Goal: Task Accomplishment & Management: Complete application form

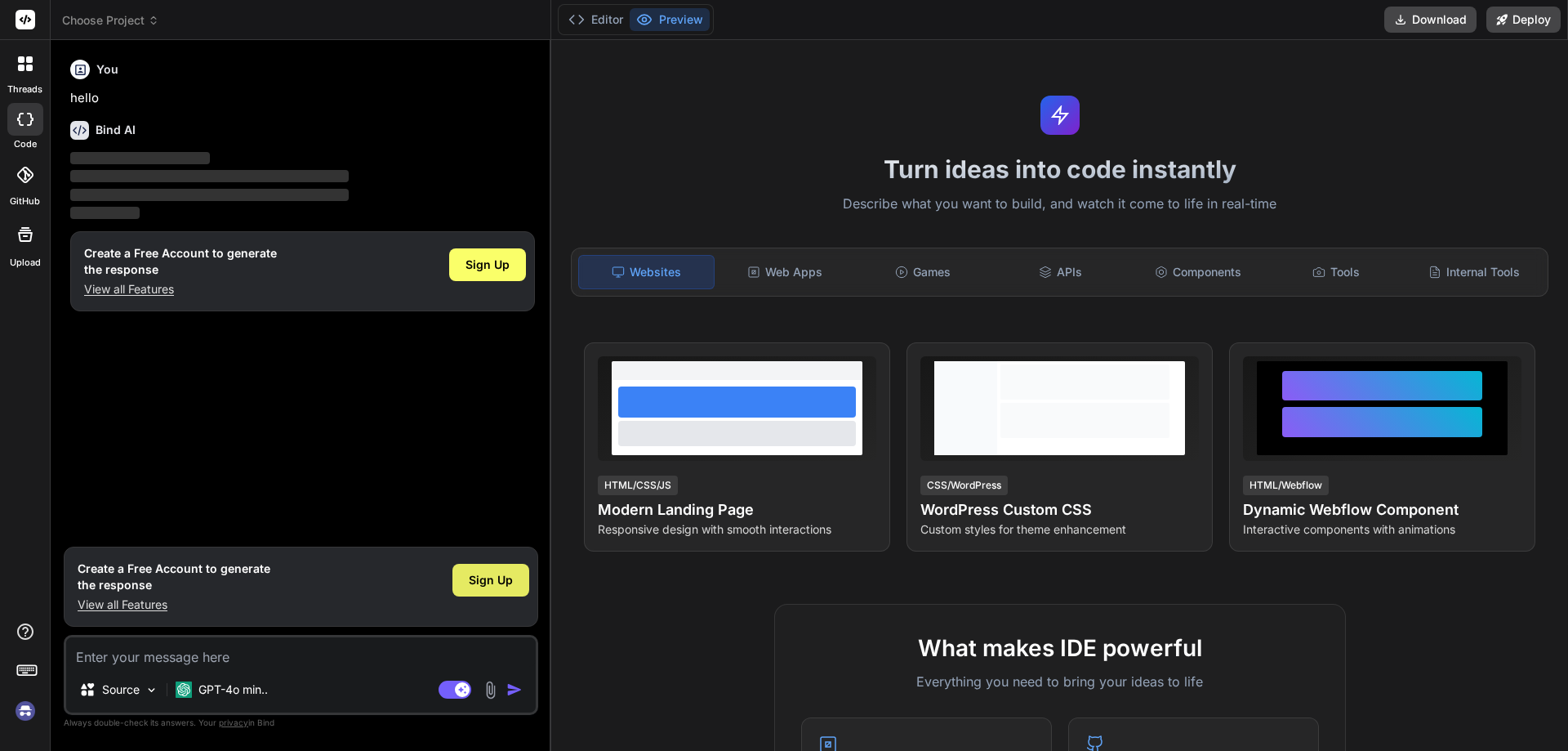
click at [500, 586] on span "Sign Up" at bounding box center [491, 580] width 44 height 16
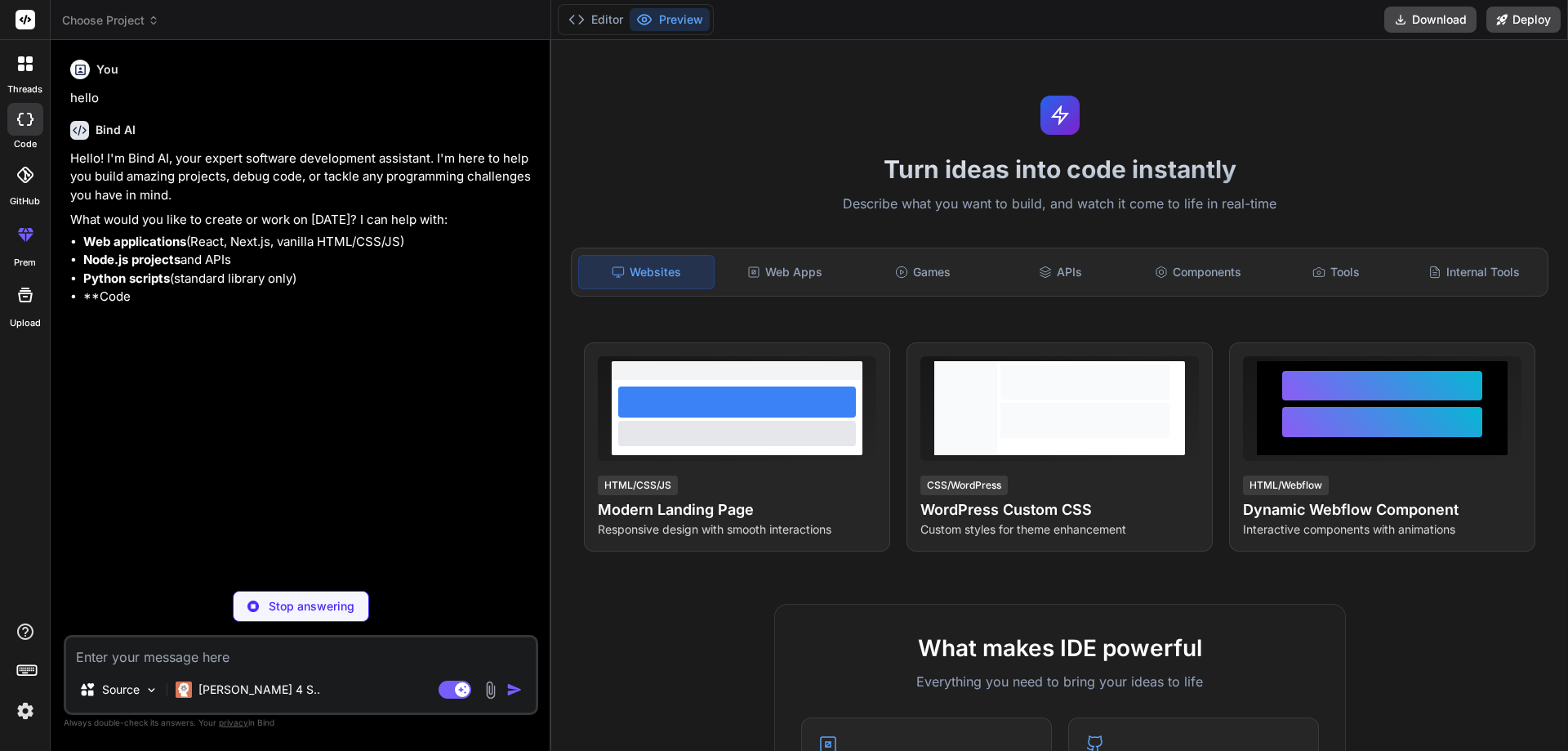
click at [173, 657] on textarea at bounding box center [301, 652] width 470 height 30
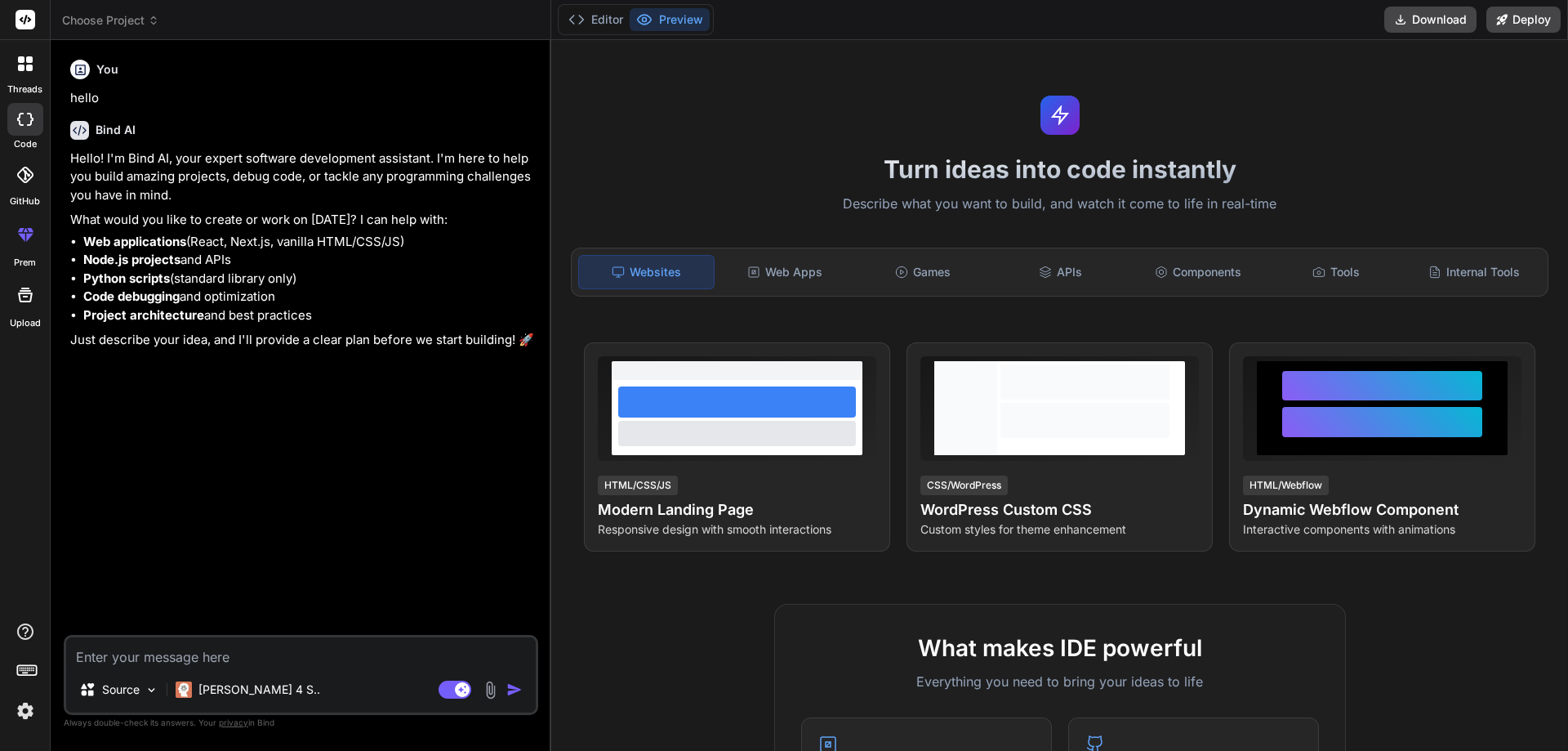
type textarea "x"
click at [192, 657] on textarea at bounding box center [301, 652] width 470 height 30
paste textarea "<div class=" col-xxl-6 col-xl-6 col-lg-12 mb-3"> <div class="form-floating role…"
type textarea "<div class=" col-xxl-6 col-xl-6 col-lg-12 mb-3"> <div class="form-floating role…"
type textarea "x"
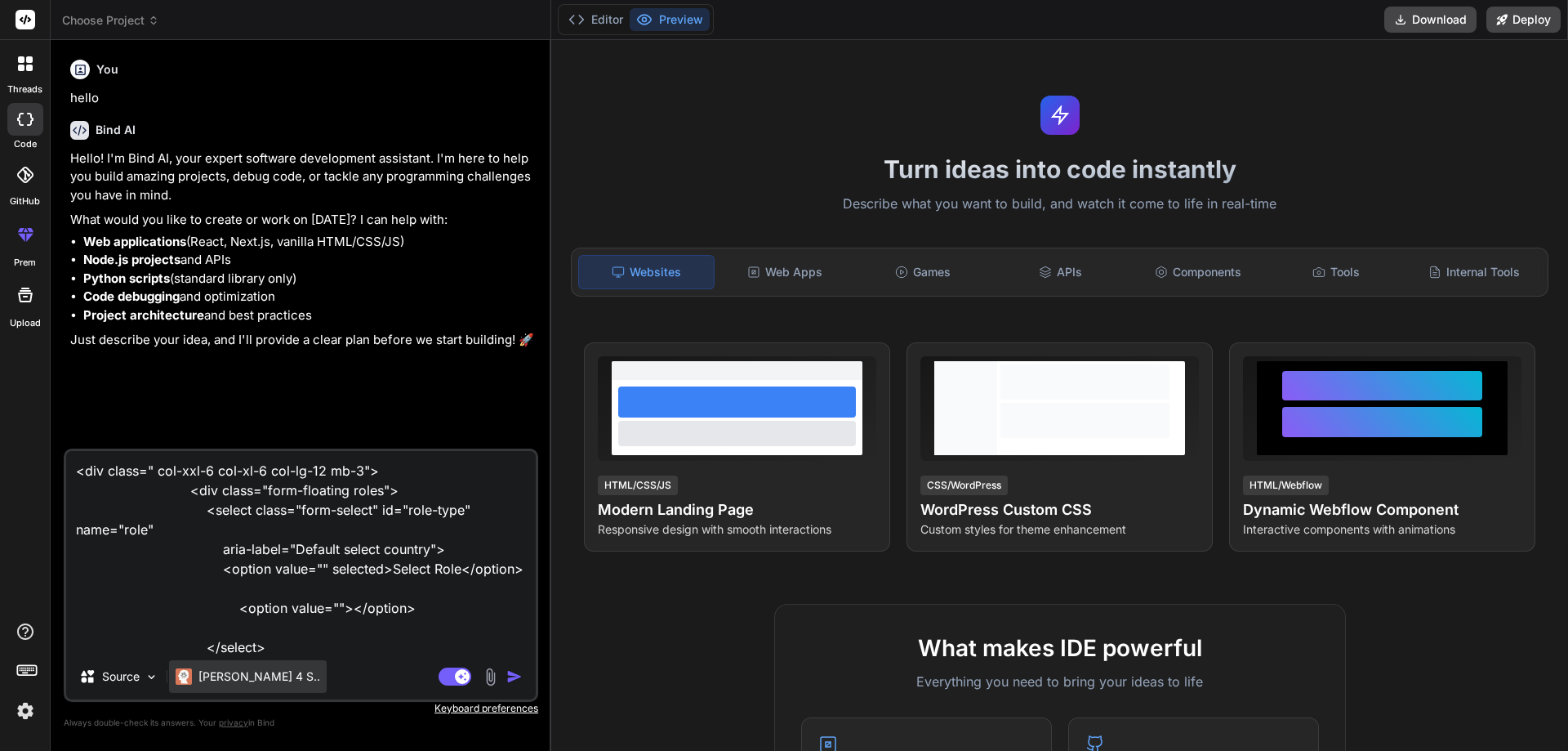
scroll to position [80, 0]
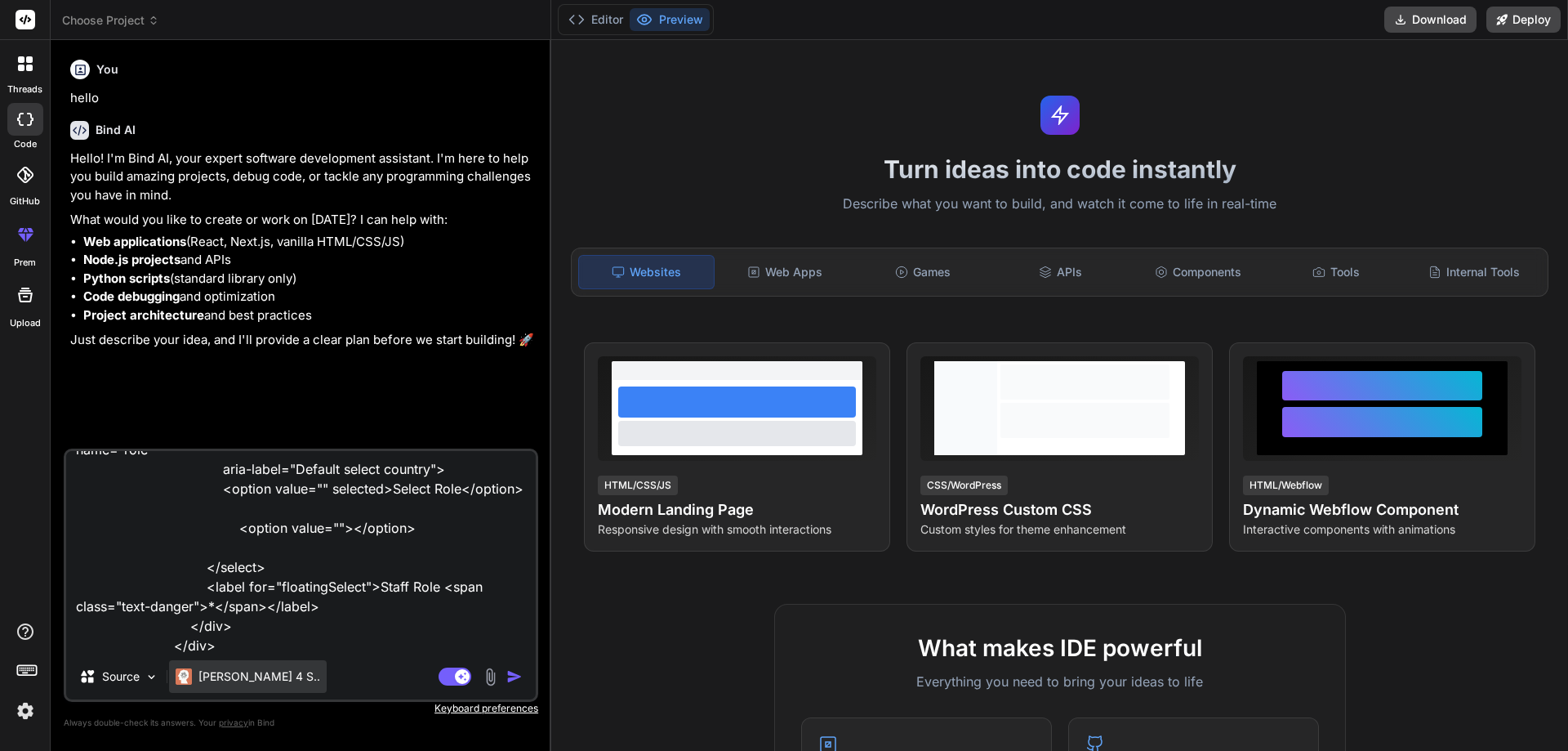
type textarea "<div class=" col-xxl-6 col-xl-6 col-lg-12 mb-3"> <div class="form-floating role…"
type textarea "x"
type textarea "<div class=" col-xxl-6 col-xl-6 col-lg-12 mb-3"> <div class="form-floating role…"
type textarea "x"
type textarea "<div class=" col-xxl-6 col-xl-6 col-lg-12 mb-3"> <div class="form-floating role…"
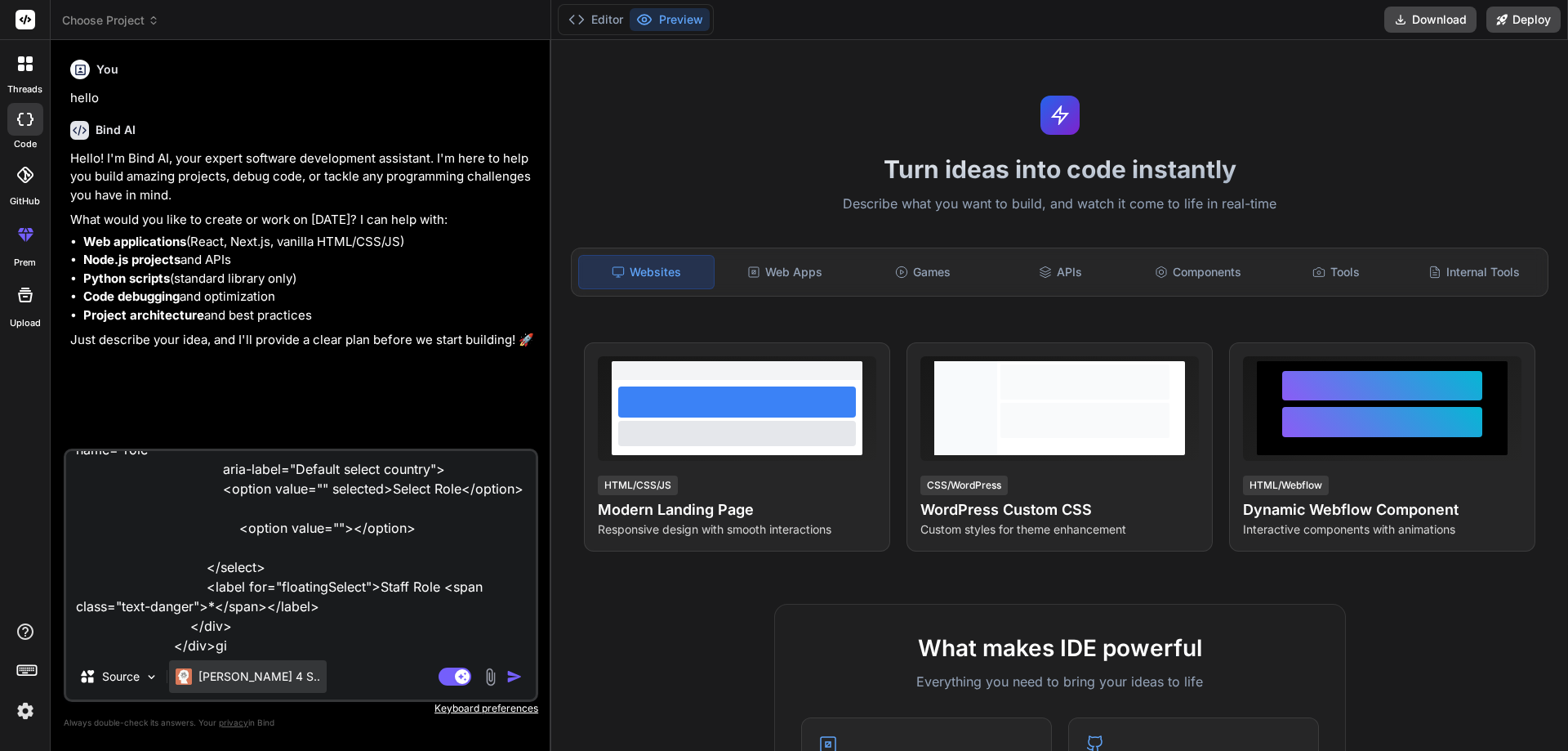
type textarea "x"
type textarea "<div class=" col-xxl-6 col-xl-6 col-lg-12 mb-3"> <div class="form-floating role…"
type textarea "x"
type textarea "<div class=" col-xxl-6 col-xl-6 col-lg-12 mb-3"> <div class="form-floating role…"
type textarea "x"
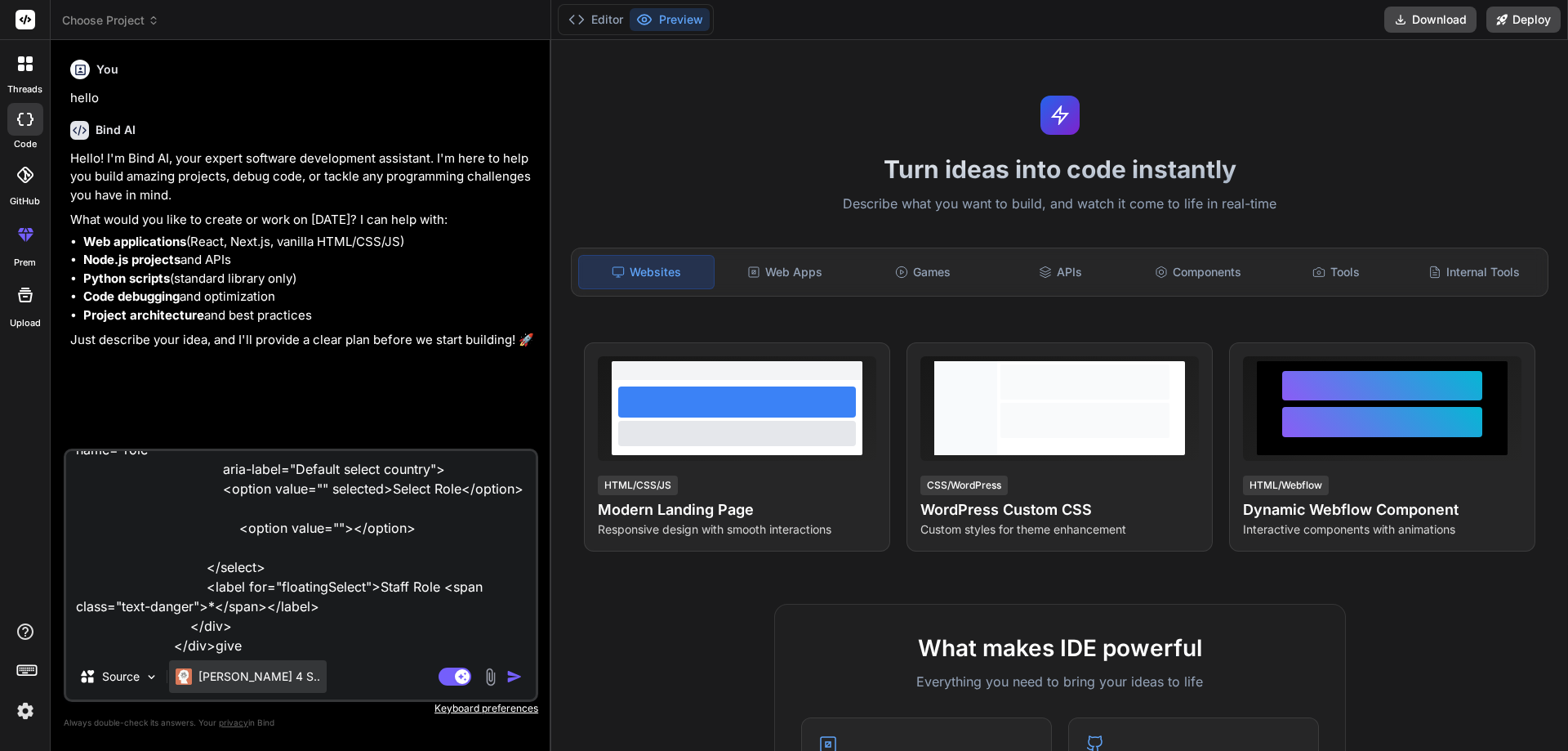
type textarea "<div class=" col-xxl-6 col-xl-6 col-lg-12 mb-3"> <div class="form-floating role…"
type textarea "x"
type textarea "<div class=" col-xxl-6 col-xl-6 col-lg-12 mb-3"> <div class="form-floating role…"
type textarea "x"
type textarea "<div class=" col-xxl-6 col-xl-6 col-lg-12 mb-3"> <div class="form-floating role…"
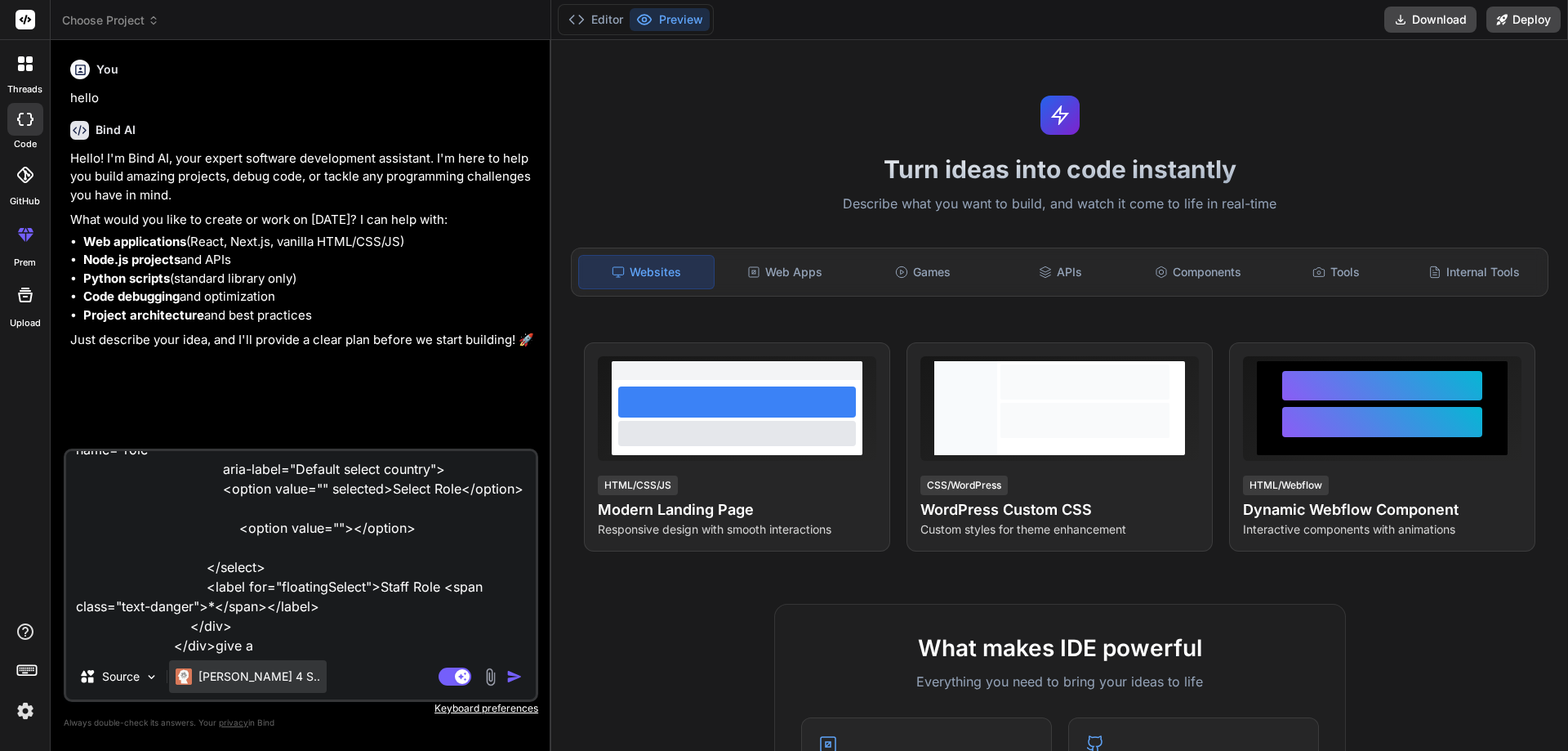
type textarea "x"
type textarea "<div class=" col-xxl-6 col-xl-6 col-lg-12 mb-3"> <div class="form-floating role…"
type textarea "x"
type textarea "<div class=" col-xxl-6 col-xl-6 col-lg-12 mb-3"> <div class="form-floating role…"
type textarea "x"
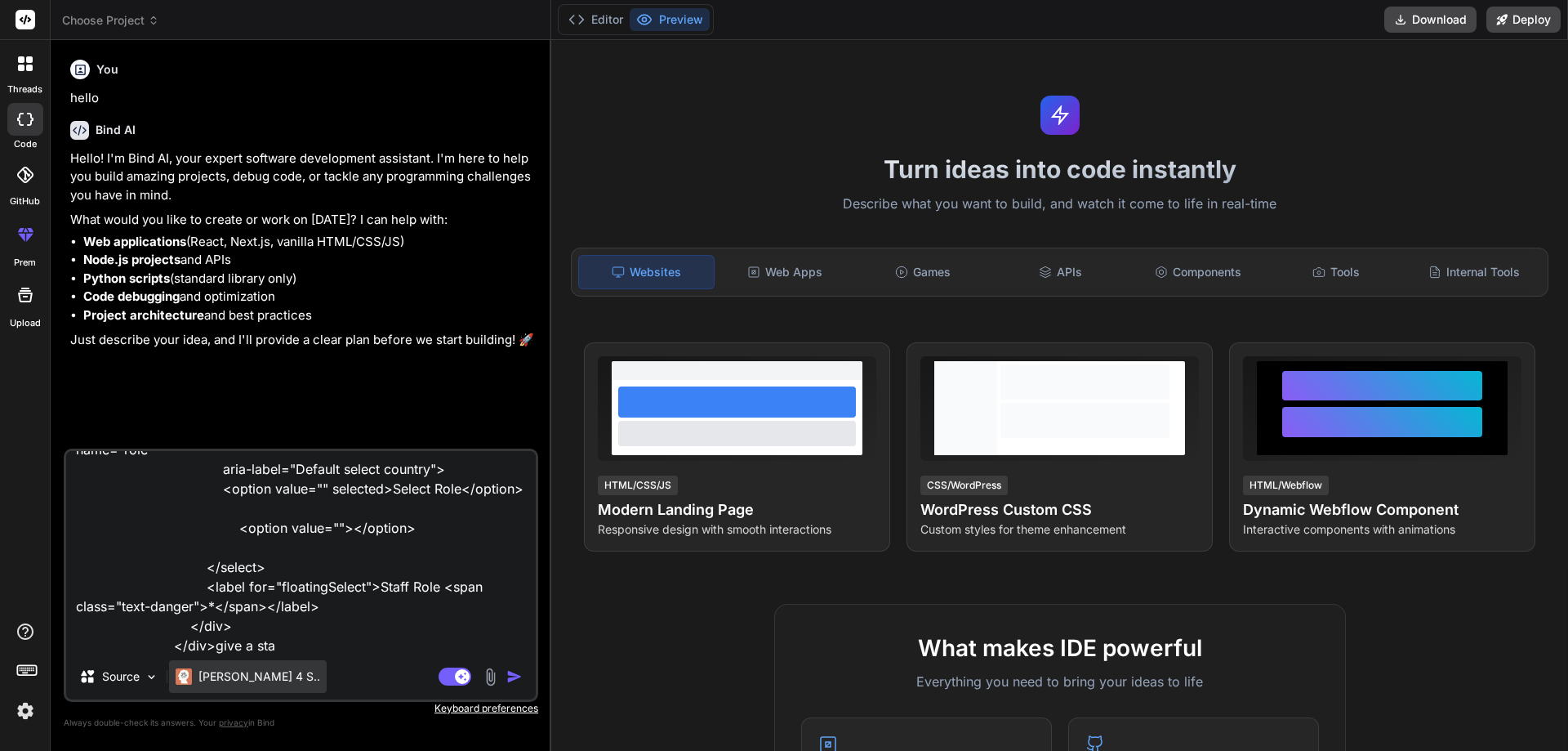
type textarea "<div class=" col-xxl-6 col-xl-6 col-lg-12 mb-3"> <div class="form-floating role…"
type textarea "x"
type textarea "<div class=" col-xxl-6 col-xl-6 col-lg-12 mb-3"> <div class="form-floating role…"
type textarea "x"
type textarea "<div class=" col-xxl-6 col-xl-6 col-lg-12 mb-3"> <div class="form-floating role…"
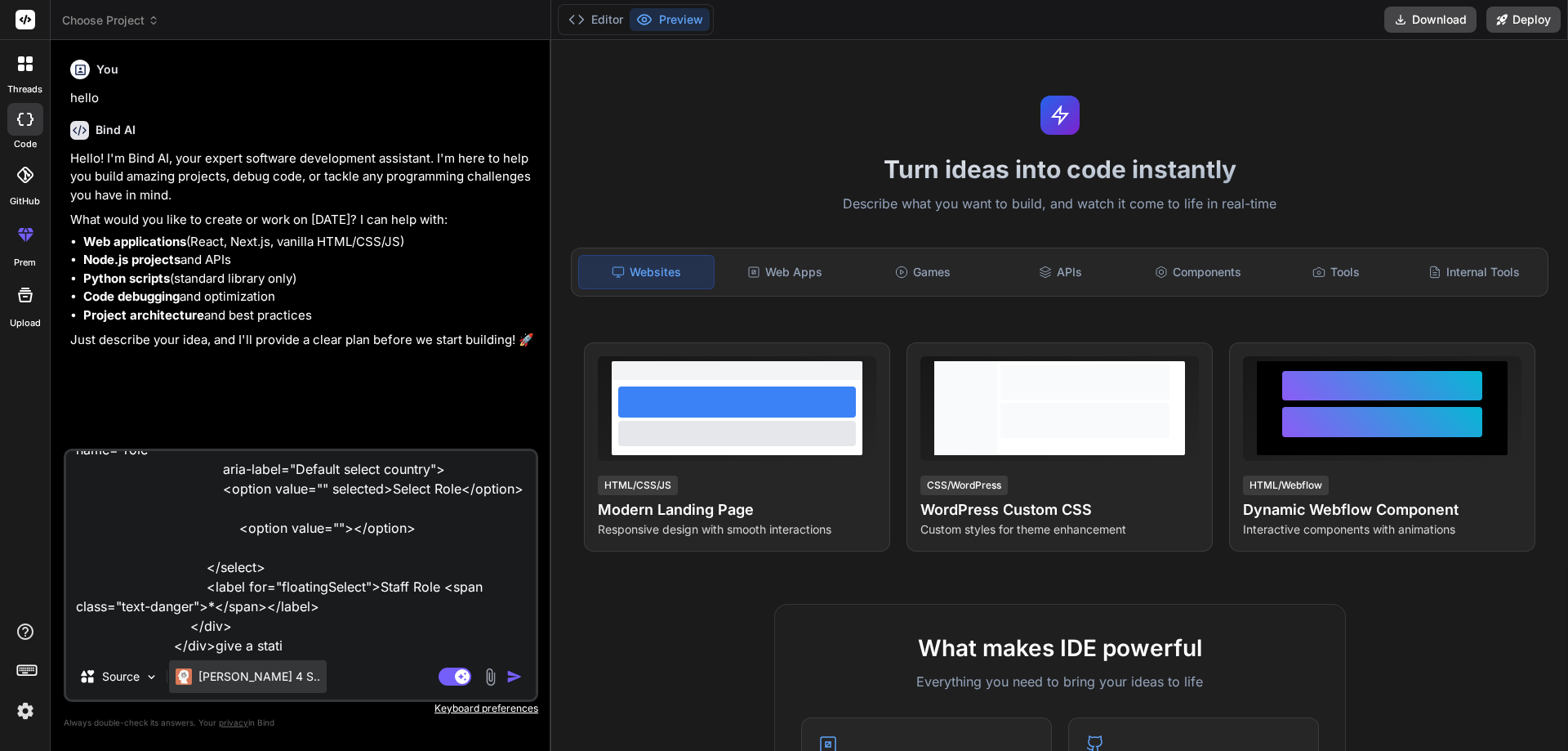
type textarea "x"
type textarea "<div class=" col-xxl-6 col-xl-6 col-lg-12 mb-3"> <div class="form-floating role…"
type textarea "x"
type textarea "<div class=" col-xxl-6 col-xl-6 col-lg-12 mb-3"> <div class="form-floating role…"
type textarea "x"
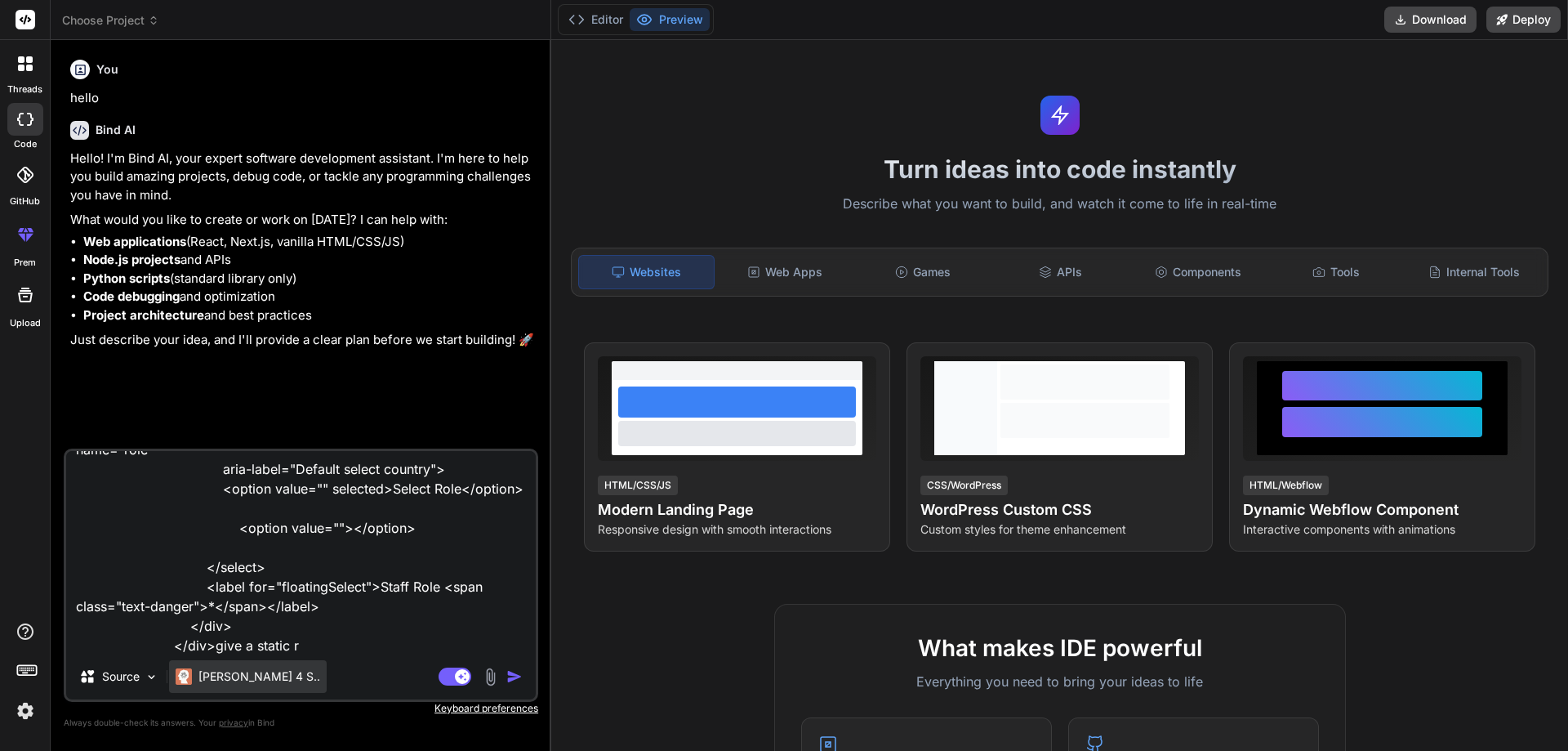
type textarea "<div class=" col-xxl-6 col-xl-6 col-lg-12 mb-3"> <div class="form-floating role…"
type textarea "x"
type textarea "<div class=" col-xxl-6 col-xl-6 col-lg-12 mb-3"> <div class="form-floating role…"
type textarea "x"
type textarea "<div class=" col-xxl-6 col-xl-6 col-lg-12 mb-3"> <div class="form-floating role…"
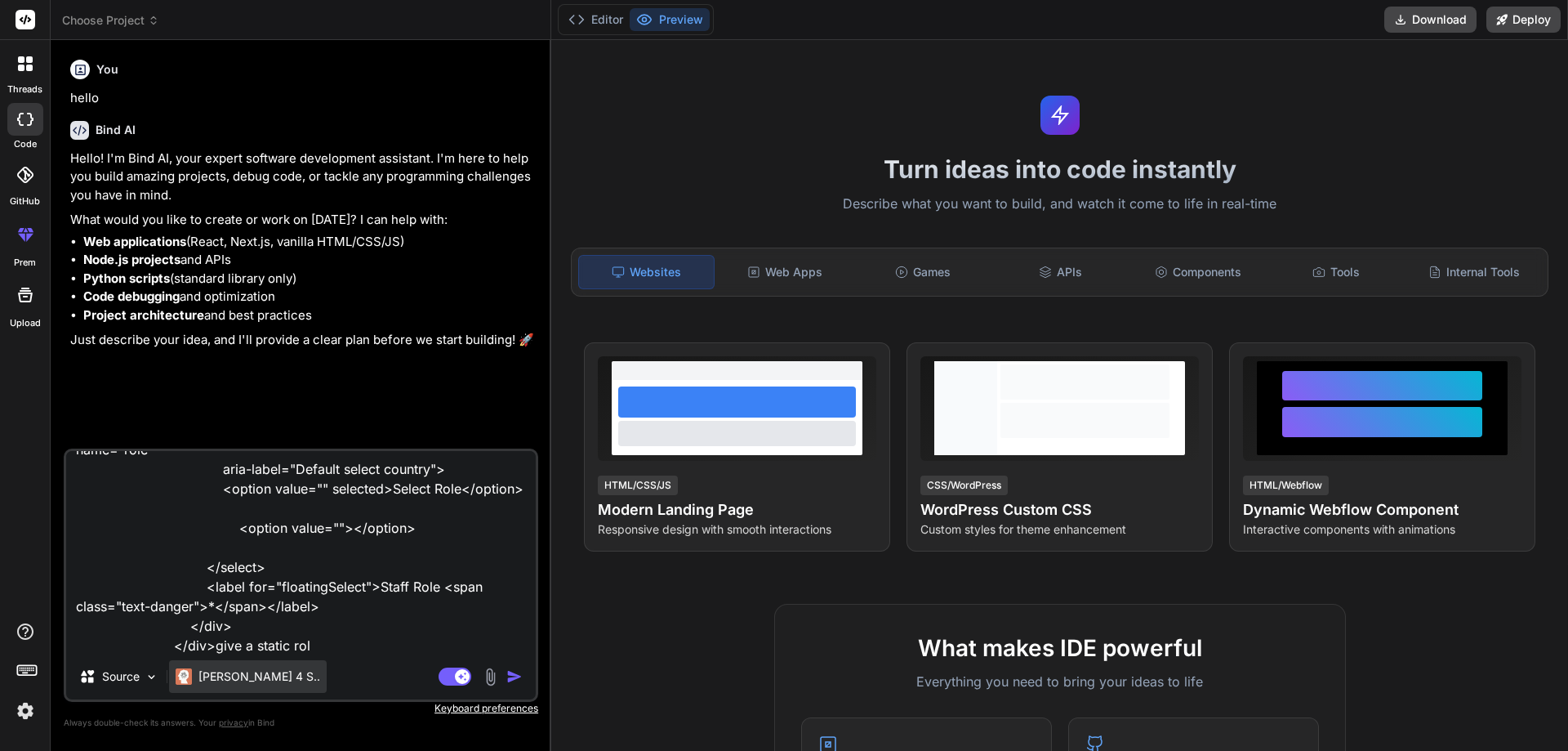
type textarea "x"
type textarea "<div class=" col-xxl-6 col-xl-6 col-lg-12 mb-3"> <div class="form-floating role…"
type textarea "x"
type textarea "<div class=" col-xxl-6 col-xl-6 col-lg-12 mb-3"> <div class="form-floating role…"
type textarea "x"
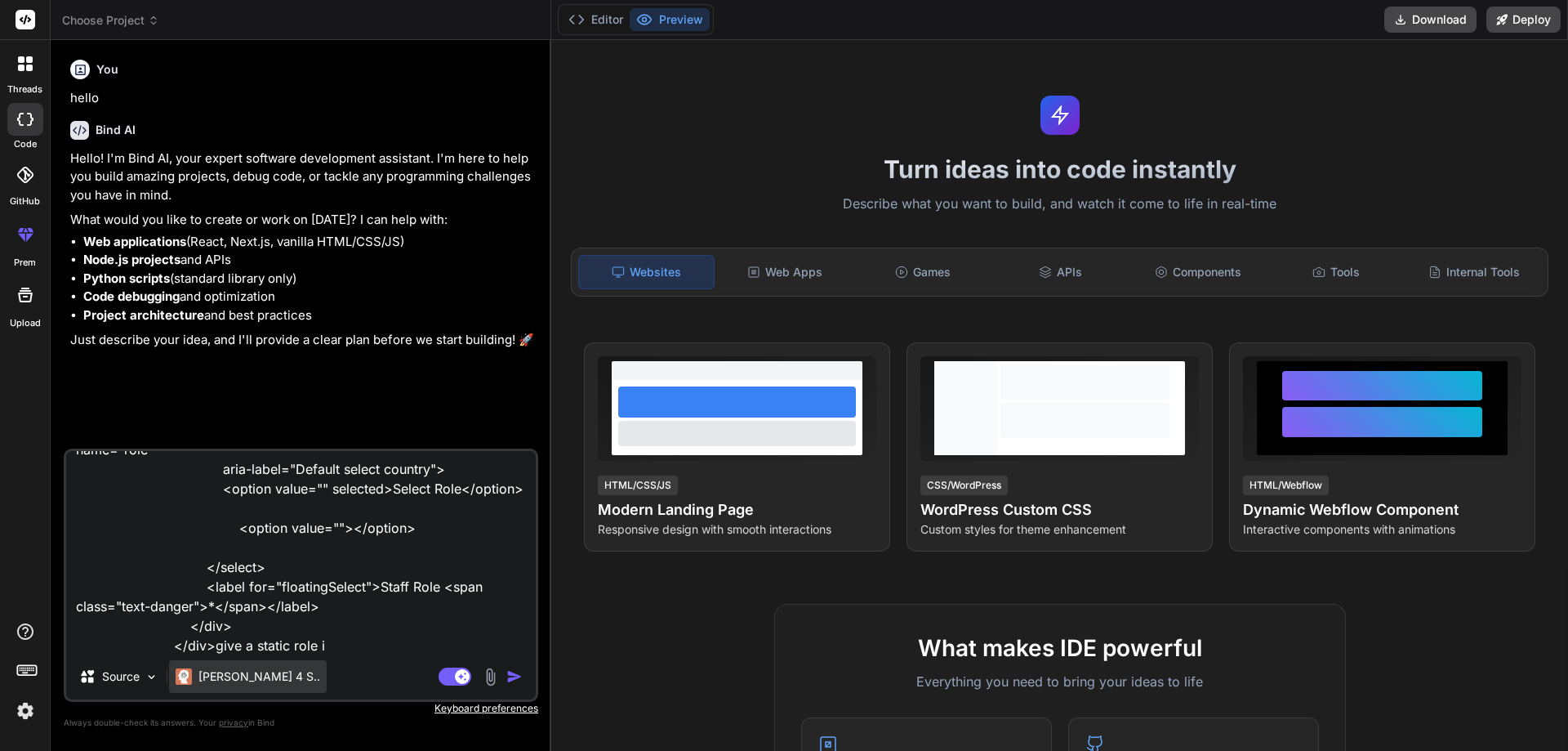
type textarea "<div class=" col-xxl-6 col-xl-6 col-lg-12 mb-3"> <div class="form-floating role…"
type textarea "x"
type textarea "<div class=" col-xxl-6 col-xl-6 col-lg-12 mb-3"> <div class="form-floating role…"
type textarea "x"
type textarea "<div class=" col-xxl-6 col-xl-6 col-lg-12 mb-3"> <div class="form-floating role…"
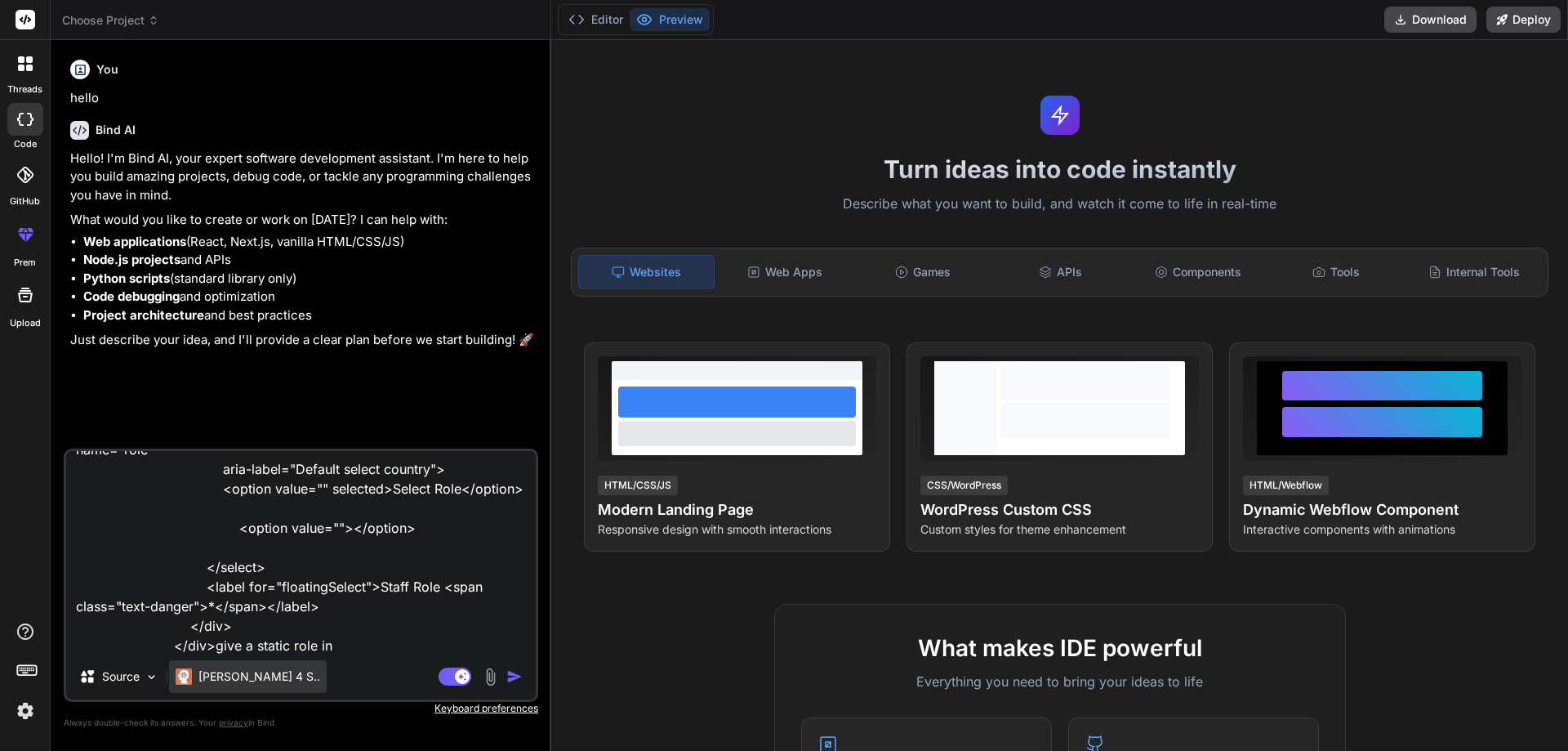
type textarea "x"
type textarea "<div class=" col-xxl-6 col-xl-6 col-lg-12 mb-3"> <div class="form-floating role…"
type textarea "x"
type textarea "<div class=" col-xxl-6 col-xl-6 col-lg-12 mb-3"> <div class="form-floating role…"
type textarea "x"
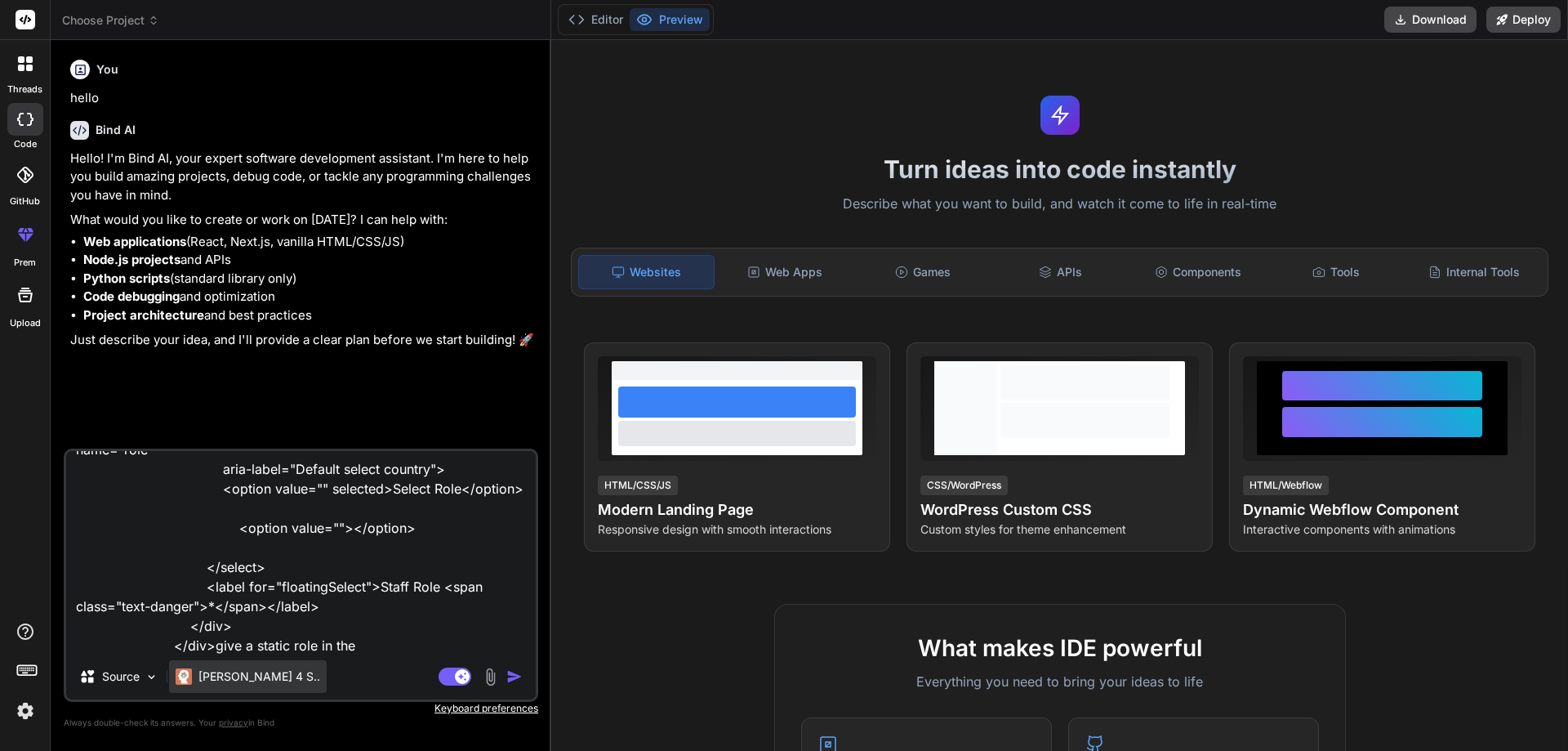
type textarea "<div class=" col-xxl-6 col-xl-6 col-lg-12 mb-3"> <div class="form-floating role…"
type textarea "x"
type textarea "<div class=" col-xxl-6 col-xl-6 col-lg-12 mb-3"> <div class="form-floating role…"
type textarea "x"
type textarea "<div class=" col-xxl-6 col-xl-6 col-lg-12 mb-3"> <div class="form-floating role…"
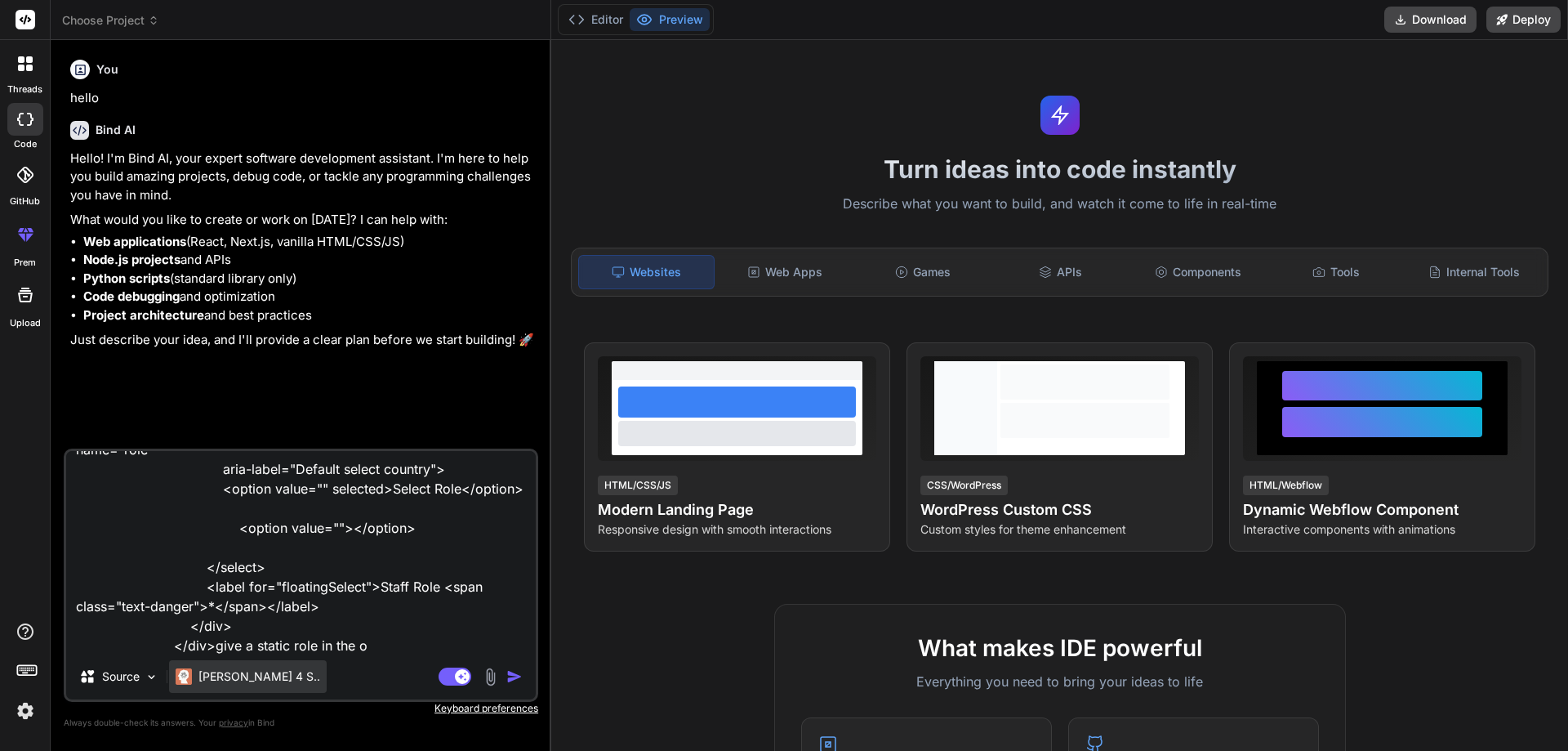
type textarea "x"
type textarea "<div class=" col-xxl-6 col-xl-6 col-lg-12 mb-3"> <div class="form-floating role…"
type textarea "x"
type textarea "<div class=" col-xxl-6 col-xl-6 col-lg-12 mb-3"> <div class="form-floating role…"
type textarea "x"
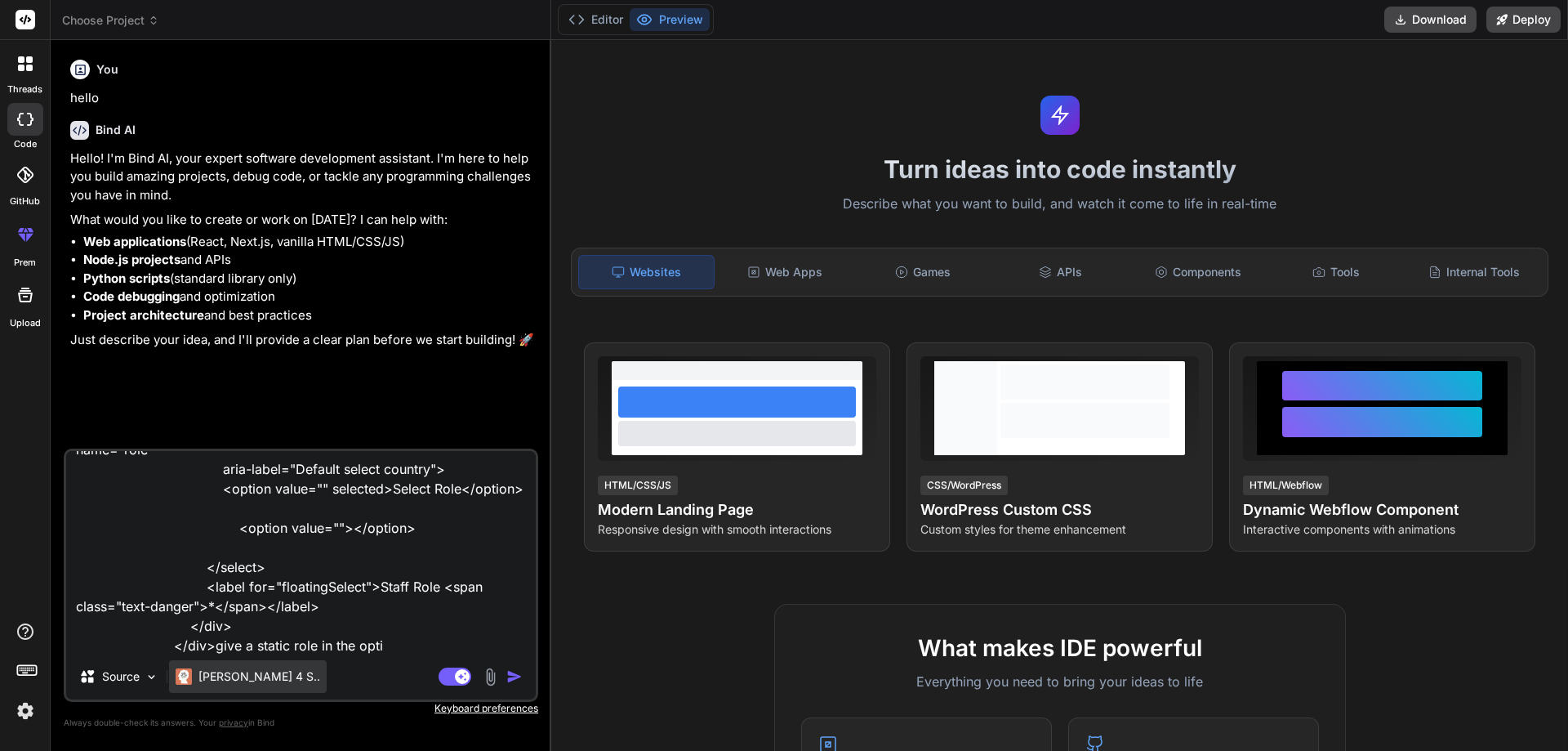
type textarea "<div class=" col-xxl-6 col-xl-6 col-lg-12 mb-3"> <div class="form-floating role…"
type textarea "x"
type textarea "<div class=" col-xxl-6 col-xl-6 col-lg-12 mb-3"> <div class="form-floating role…"
type textarea "x"
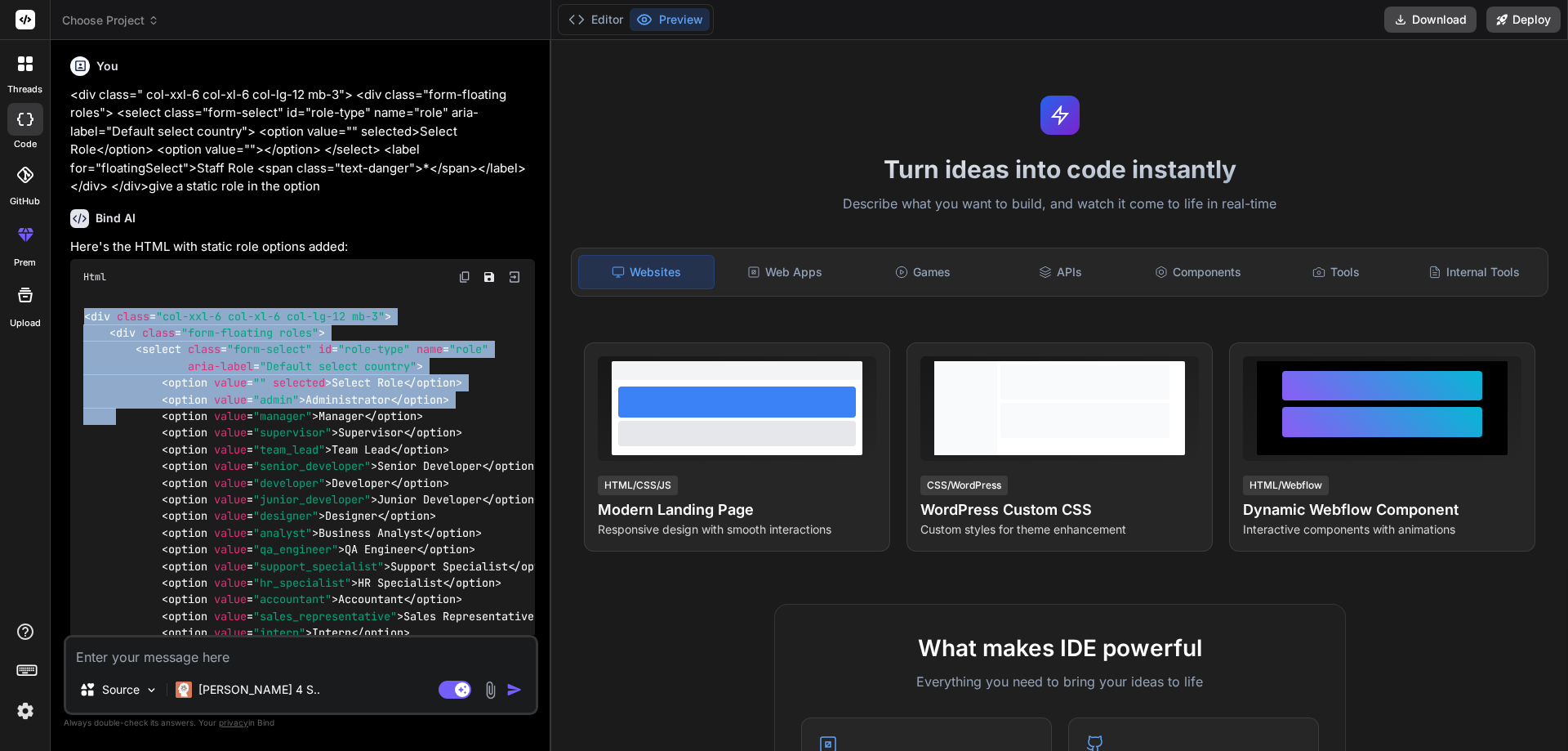
scroll to position [466, 0]
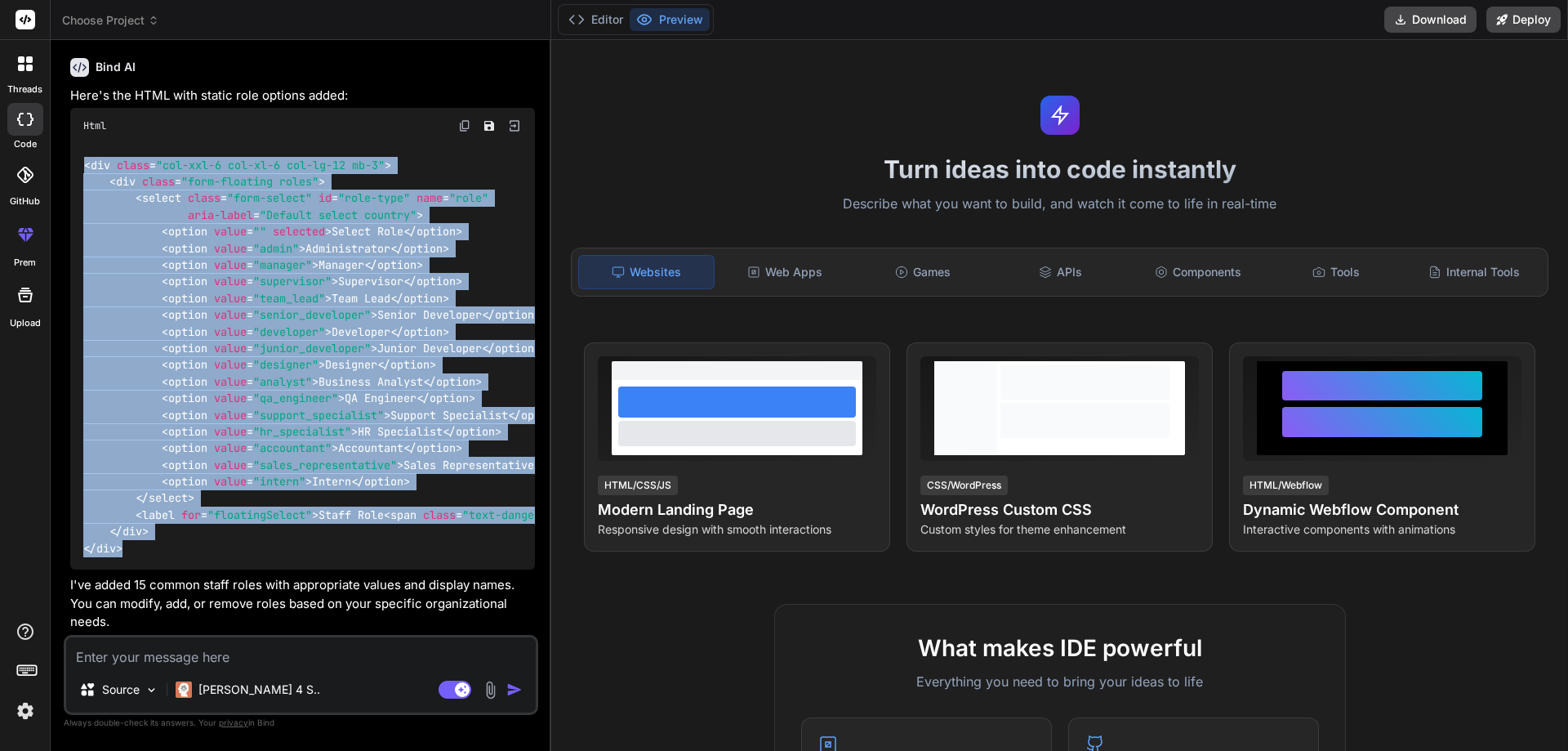
drag, startPoint x: 85, startPoint y: 319, endPoint x: 147, endPoint y: 545, distance: 234.4
click at [147, 545] on div "< div class = "col-xxl-6 col-xl-6 col-lg-12 mb-3" > < div class = "form-floatin…" at bounding box center [303, 357] width 465 height 425
copy code "< div class = "col-xxl-6 col-xl-6 col-lg-12 mb-3" > < div class = "form-floatin…"
click at [152, 217] on code "< div class = "col-xxl-6 col-xl-6 col-lg-12 mb-3" > < div class = "form-floatin…" at bounding box center [370, 357] width 575 height 400
click at [478, 220] on div "< div class = "col-xxl-6 col-xl-6 col-lg-12 mb-3" > < div class = "form-floatin…" at bounding box center [303, 357] width 465 height 425
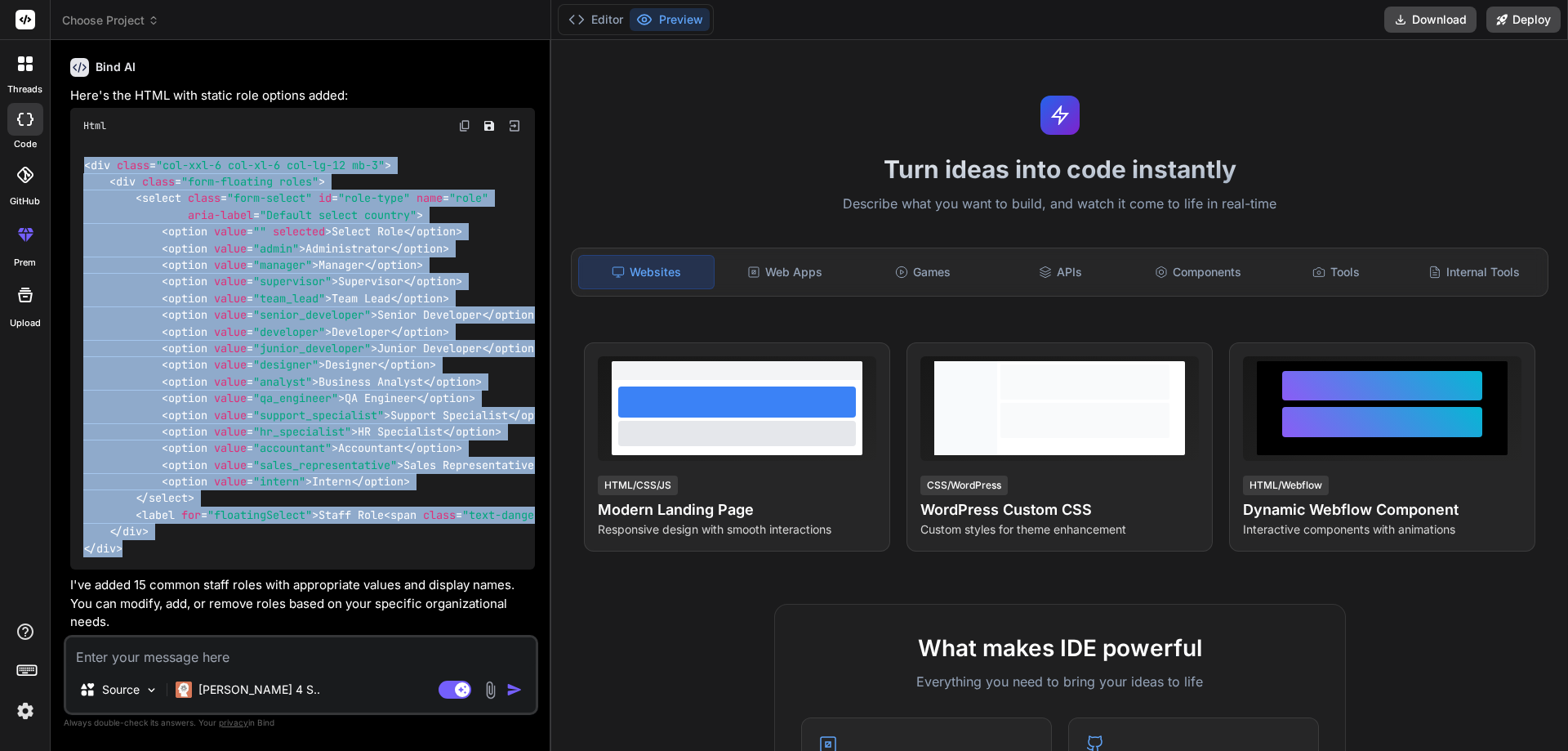
click at [462, 225] on span "</ option >" at bounding box center [432, 231] width 59 height 15
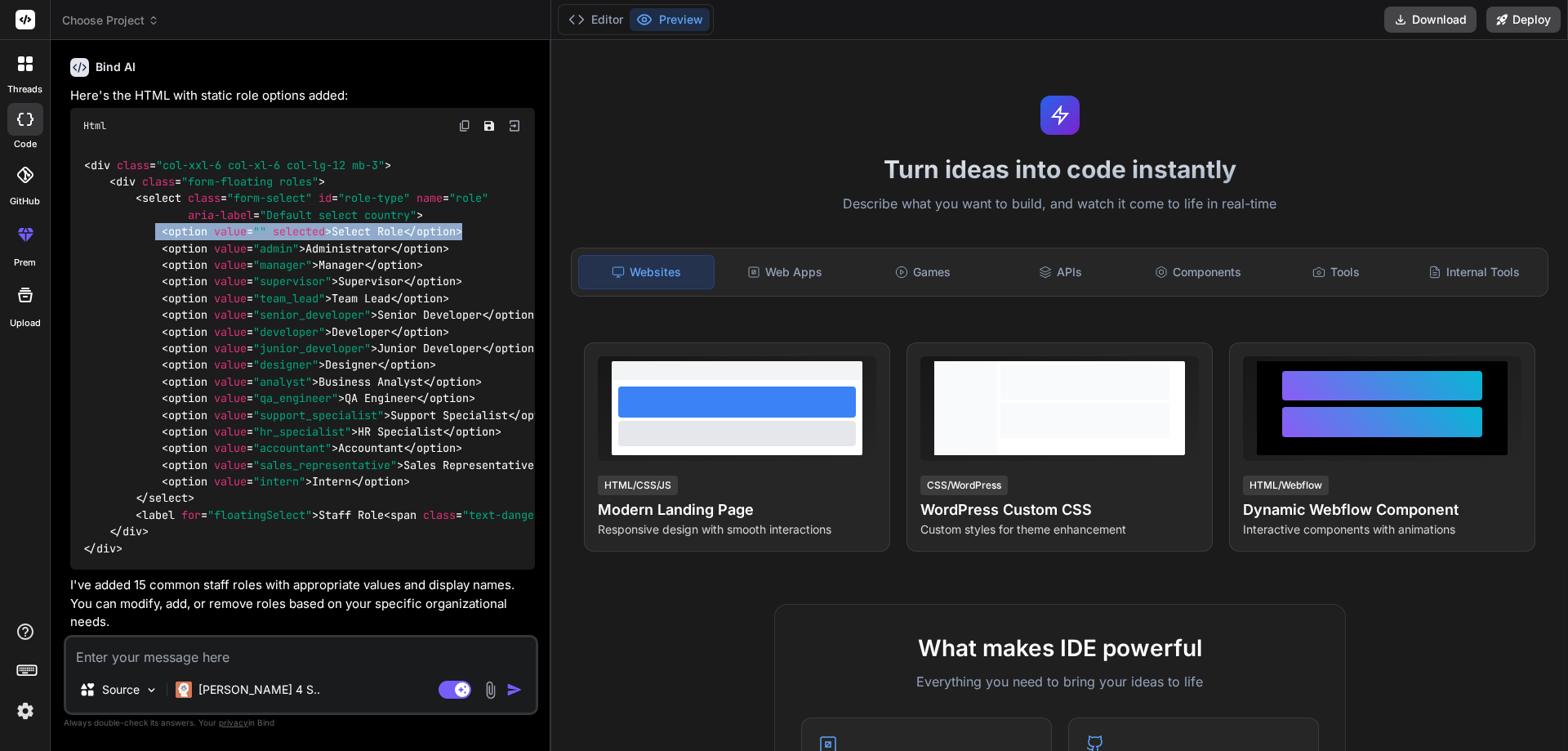
drag, startPoint x: 476, startPoint y: 219, endPoint x: 157, endPoint y: 219, distance: 319.0
click at [157, 219] on div "< div class = "col-xxl-6 col-xl-6 col-lg-12 mb-3" > < div class = "form-floatin…" at bounding box center [303, 357] width 465 height 425
copy code "< option value = "" selected > Select Role </ option >"
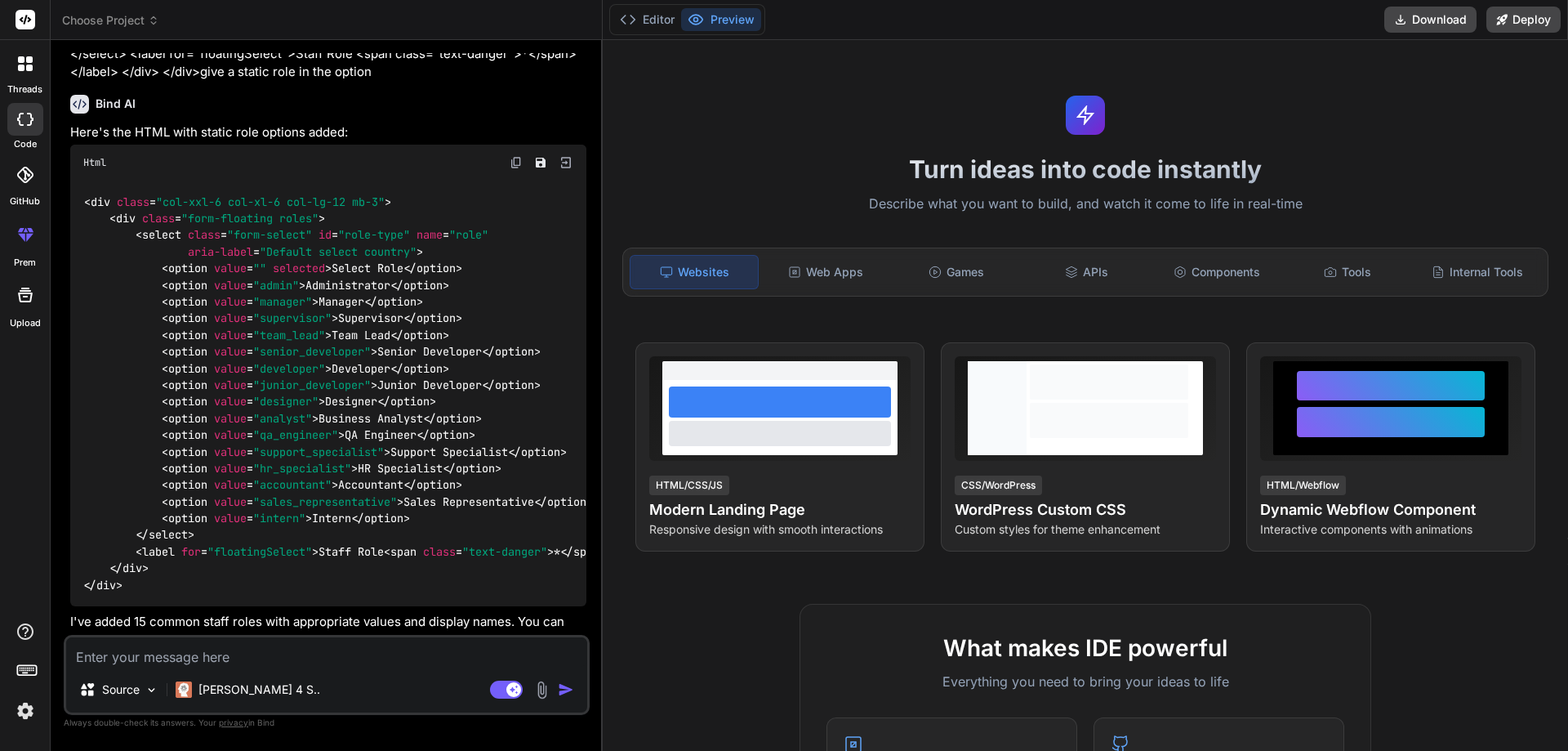
type textarea "x"
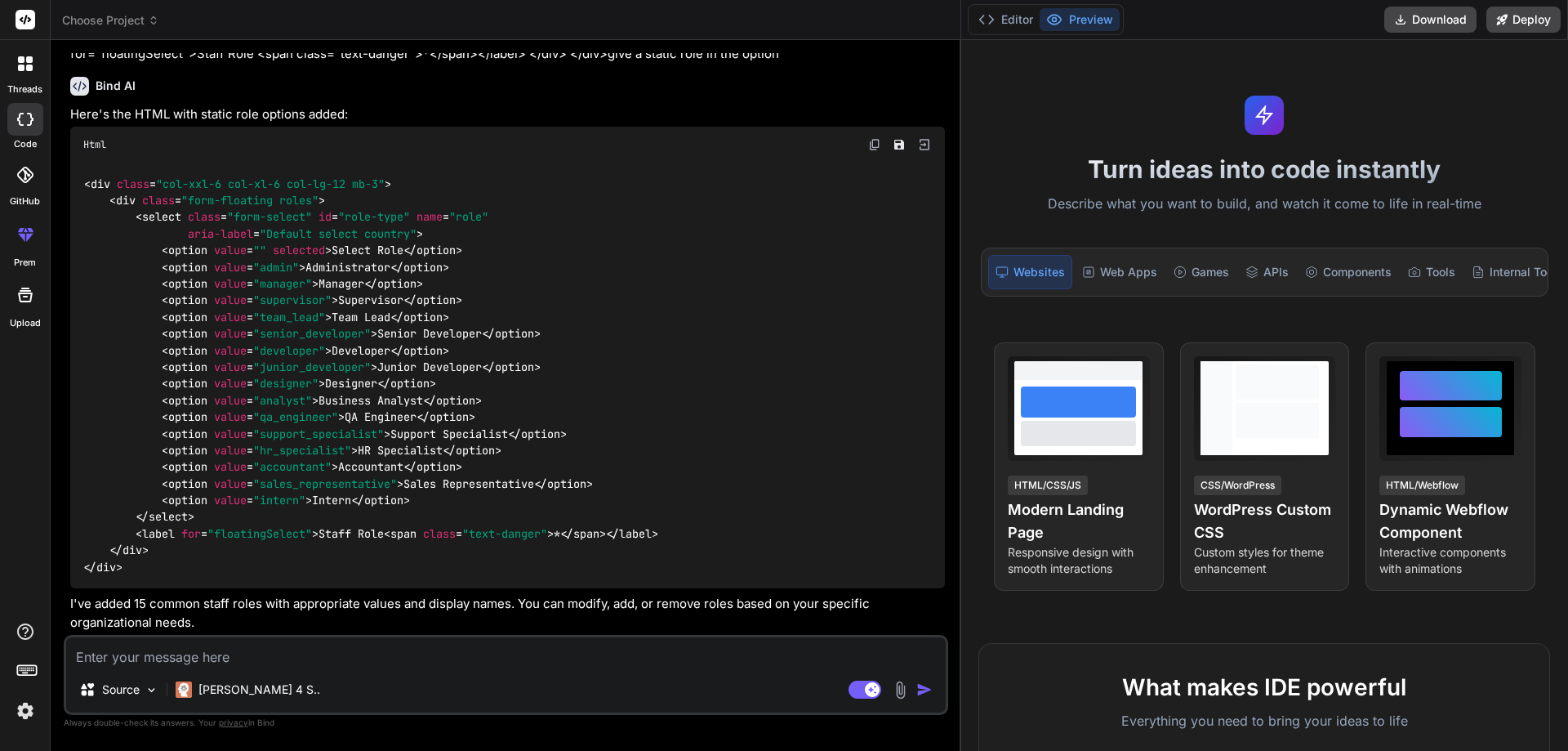
drag, startPoint x: 549, startPoint y: 87, endPoint x: 1440, endPoint y: 46, distance: 891.9
click at [1440, 46] on div "Choose Project Created with Pixso. Bind AI Web Search Created with Pixso. Code …" at bounding box center [809, 376] width 1517 height 751
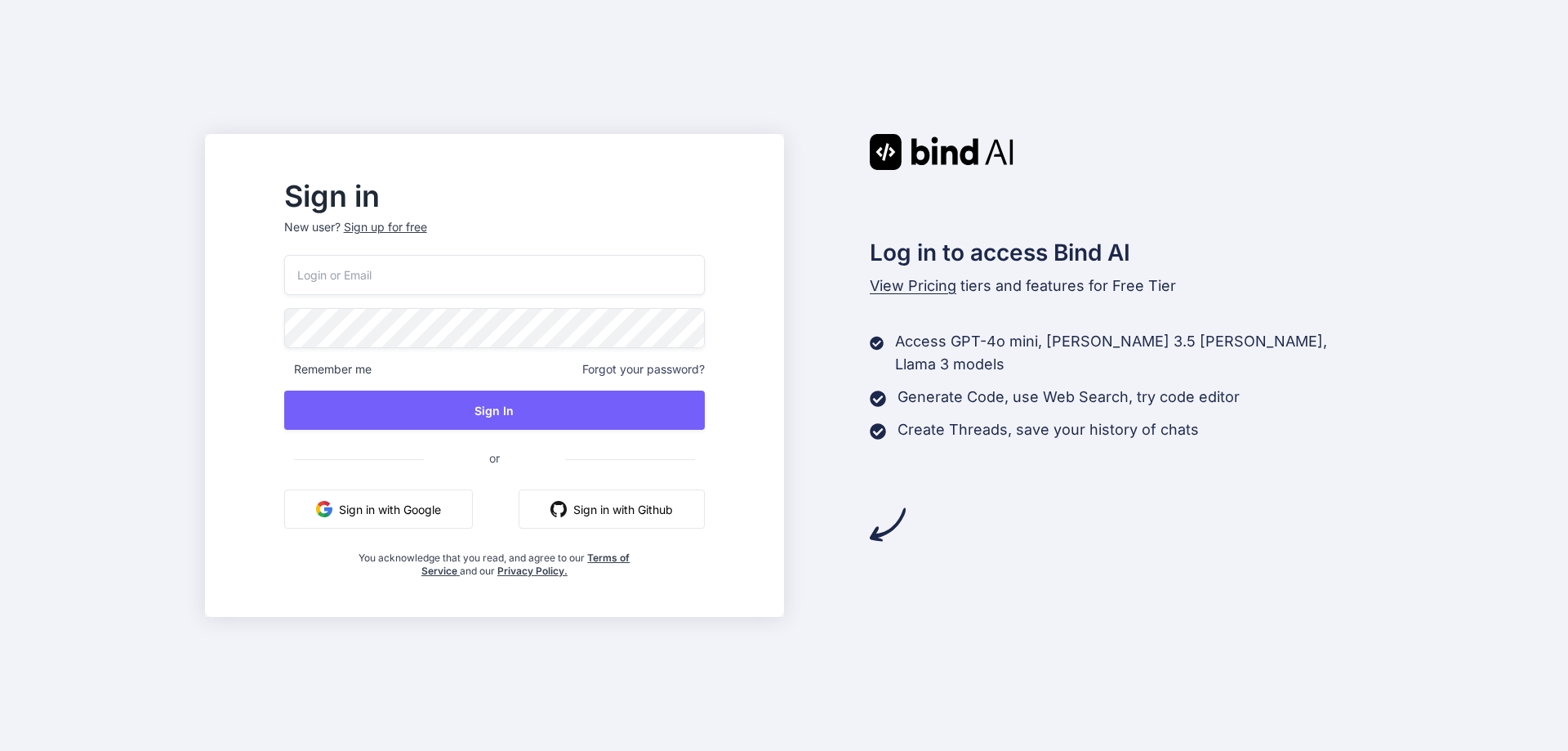
click at [572, 278] on input "email" at bounding box center [494, 275] width 420 height 40
paste input "bindai3@yopmail.com"
type input "bindai3@yopmail.com"
click at [427, 229] on div "Sign up for free" at bounding box center [385, 226] width 83 height 16
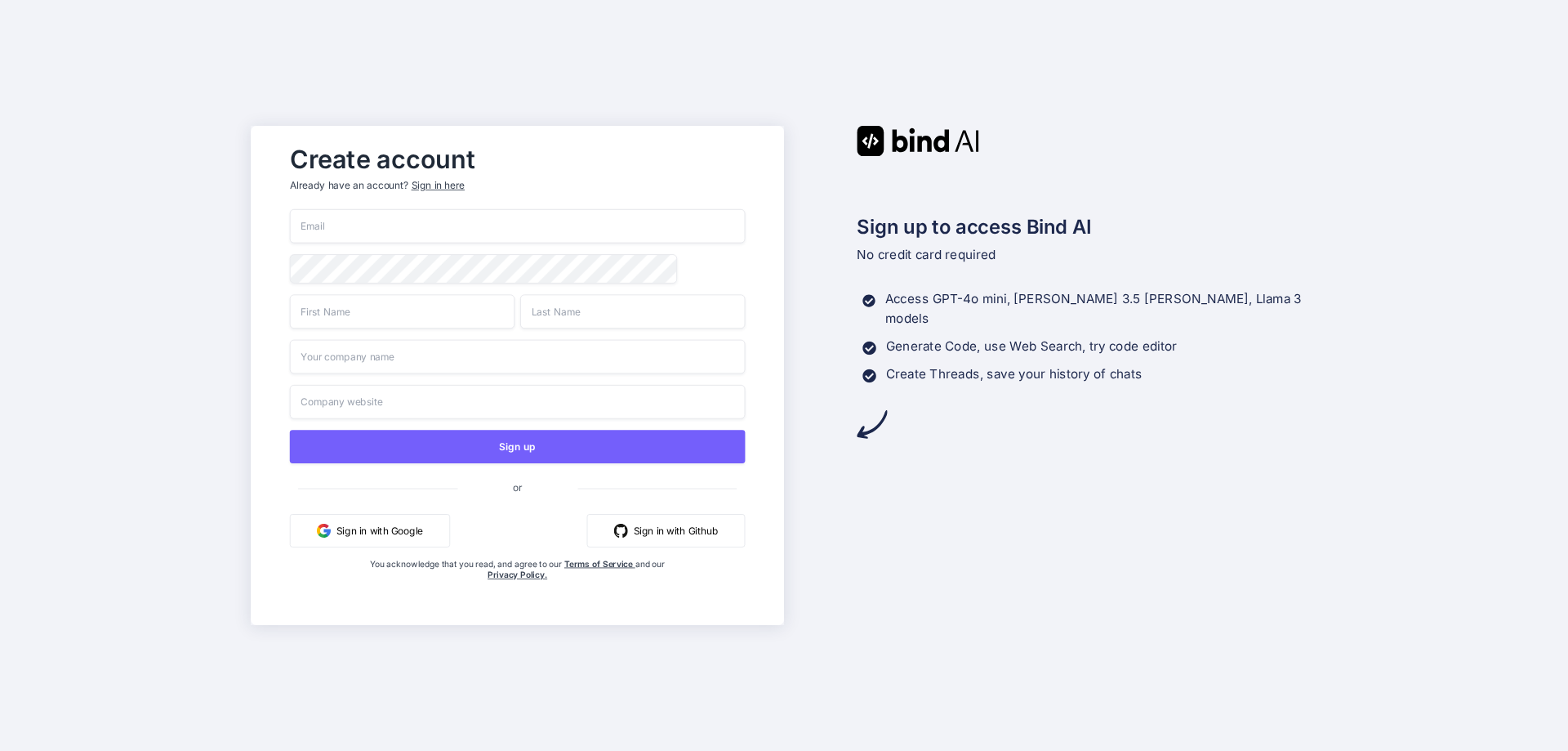
click at [431, 224] on input "email" at bounding box center [517, 225] width 456 height 35
type input "akkiavinashbind@yopmail.com"
click at [429, 324] on input "text" at bounding box center [402, 311] width 224 height 35
type input "Akki"
click at [563, 324] on input "text" at bounding box center [633, 311] width 224 height 35
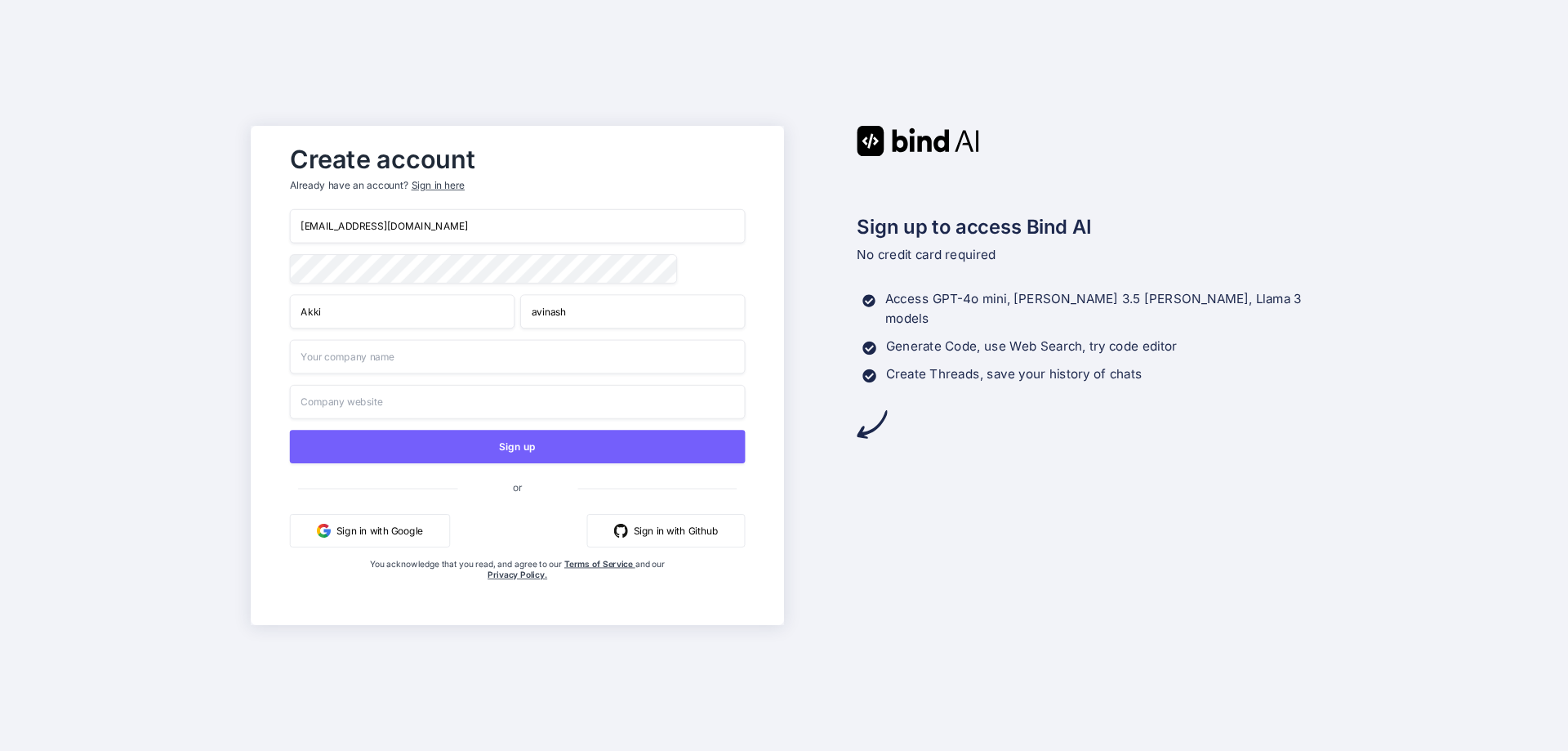
type input "avinash"
click at [443, 352] on input "text" at bounding box center [517, 357] width 456 height 35
type input "rudhra"
click at [406, 402] on input "text" at bounding box center [517, 401] width 456 height 35
type input "r"
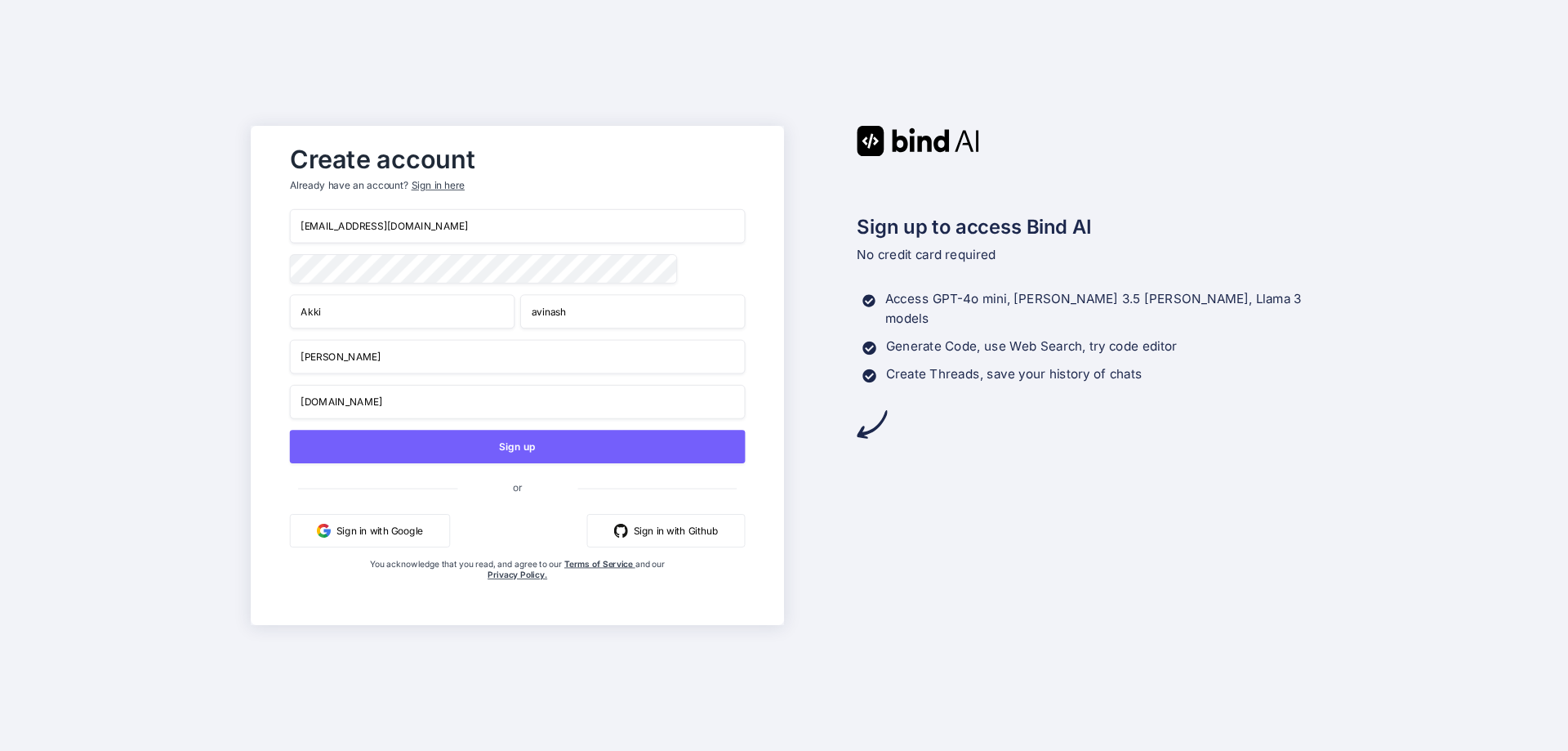
type input "www.rudra.com"
drag, startPoint x: 457, startPoint y: 226, endPoint x: 220, endPoint y: 223, distance: 237.0
click at [220, 223] on div "Create account Already have an account? Sign in here akkiavinashbind@yopmail.co…" at bounding box center [784, 376] width 1568 height 751
click at [459, 230] on input "akkiavinashbind@yopmail.com" at bounding box center [517, 225] width 456 height 35
drag, startPoint x: 457, startPoint y: 226, endPoint x: 281, endPoint y: 223, distance: 176.0
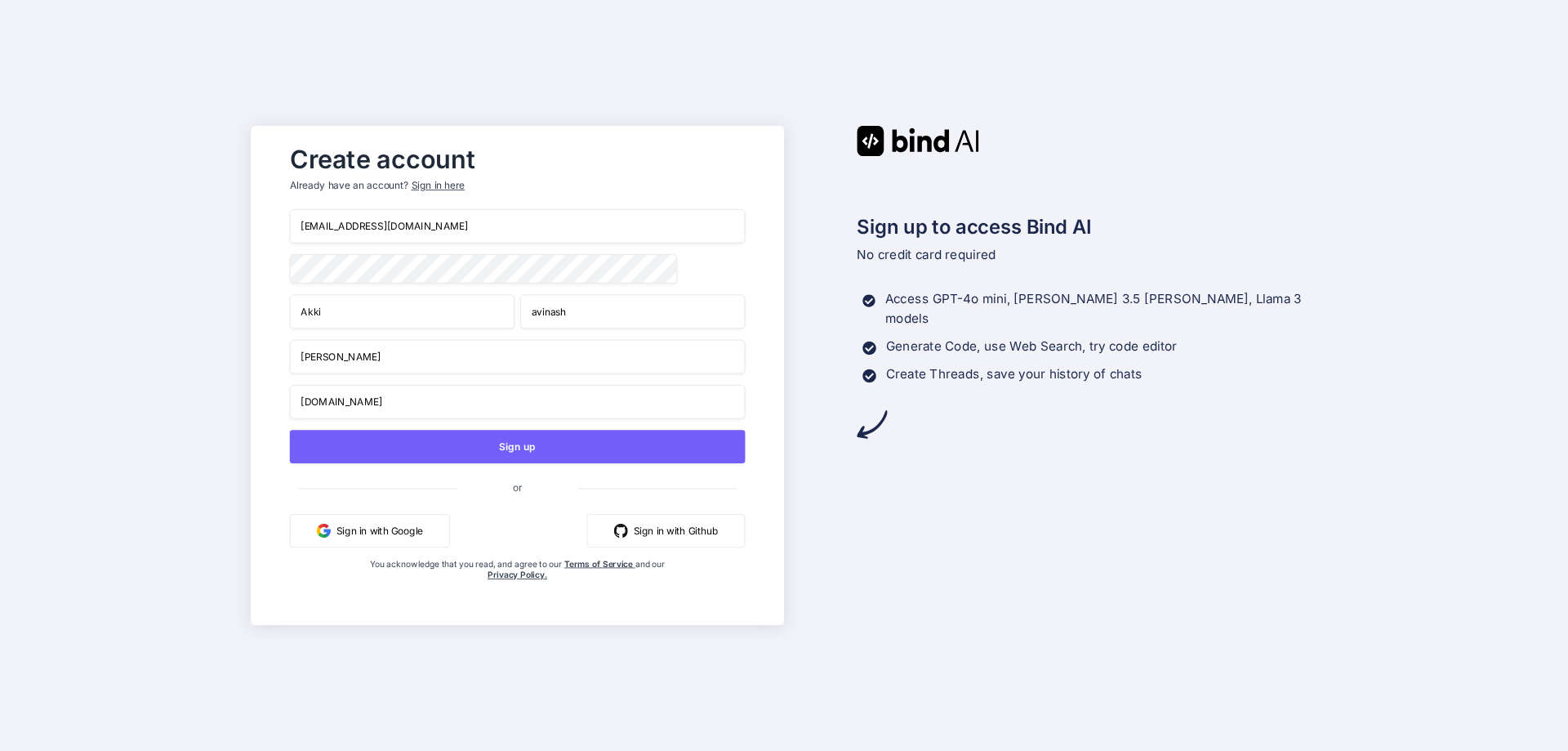
click at [281, 223] on div "Create account Already have an account? Sign in here akkiavinashbind@yopmail.co…" at bounding box center [517, 376] width 489 height 477
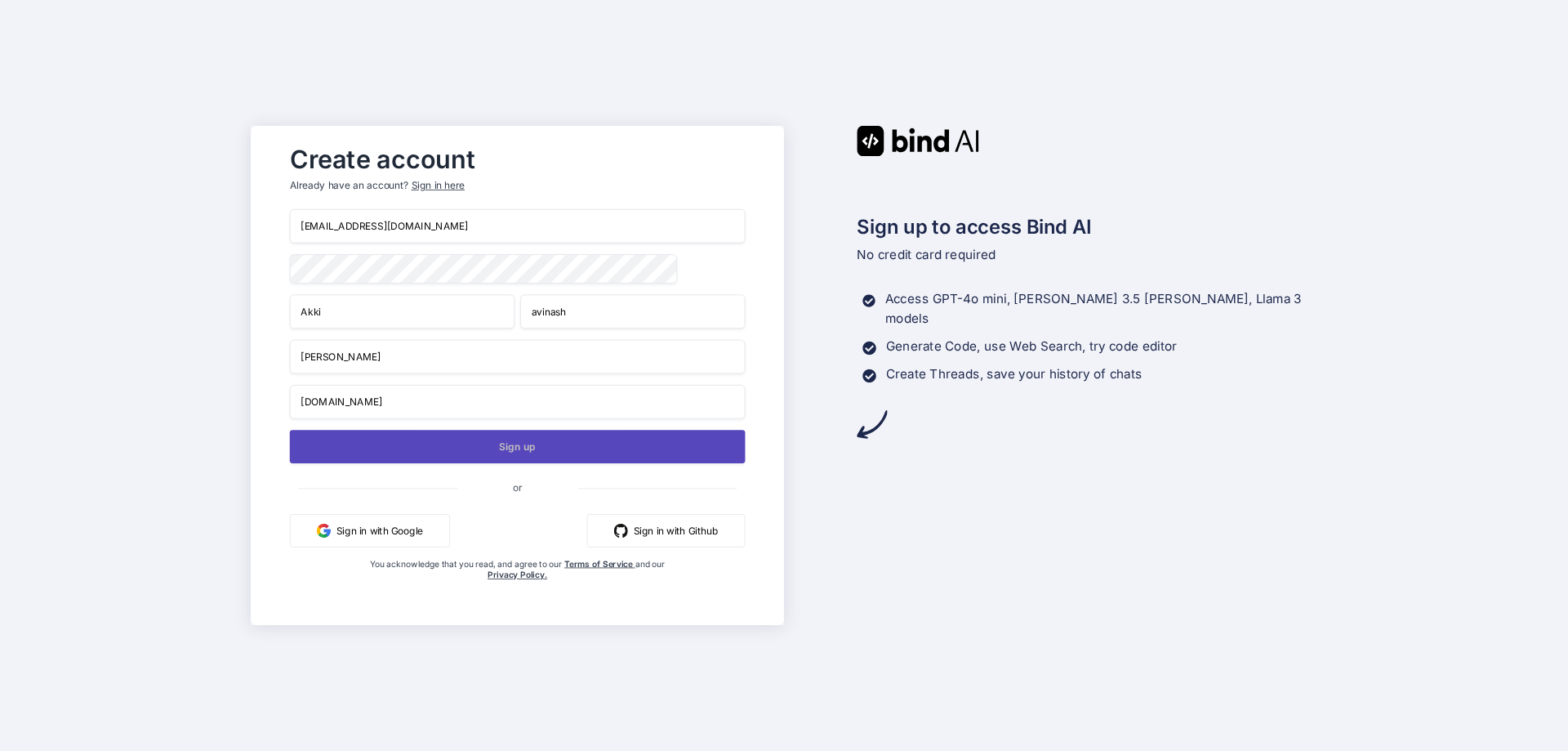
click at [535, 448] on button "Sign up" at bounding box center [517, 446] width 456 height 34
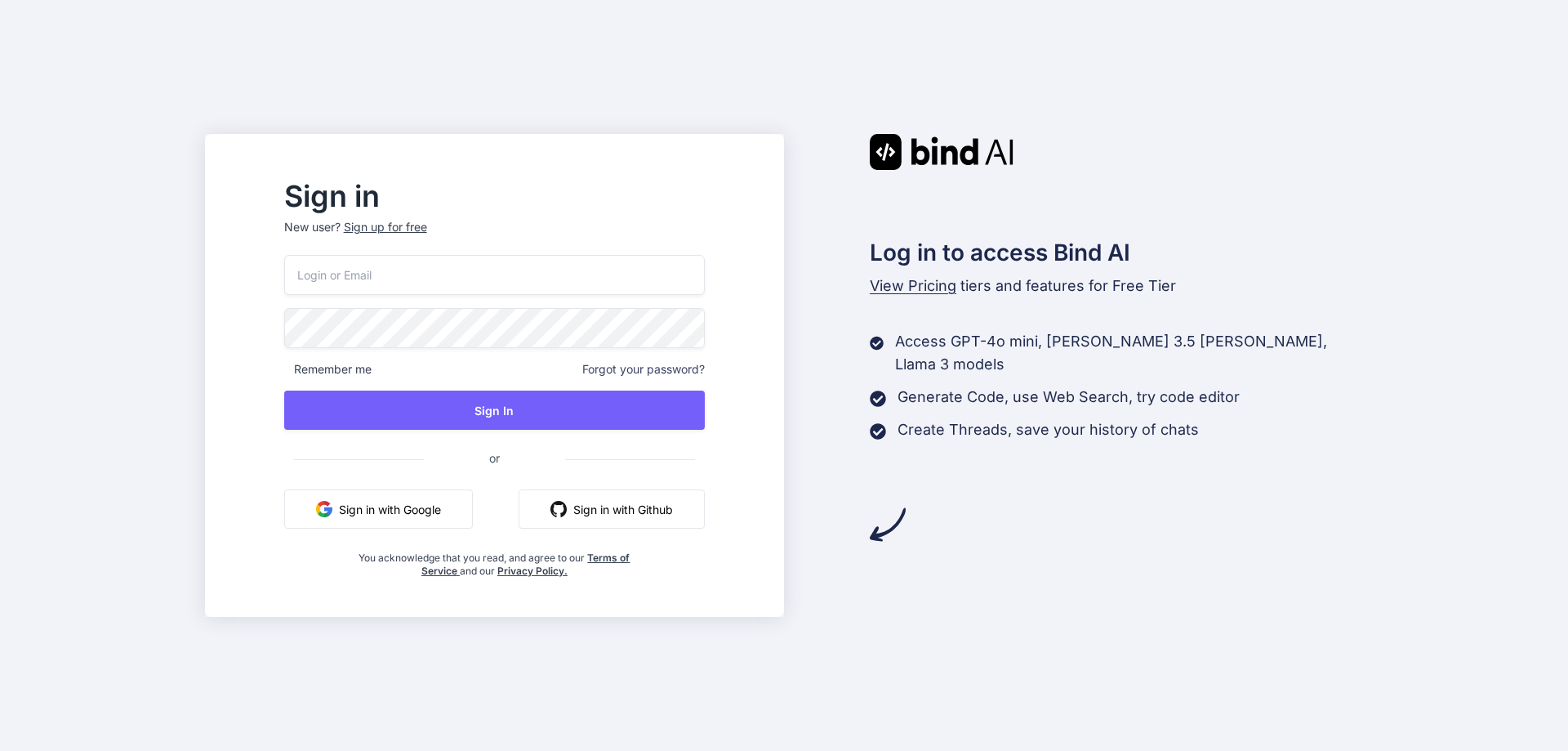
click at [471, 270] on input "email" at bounding box center [494, 275] width 420 height 40
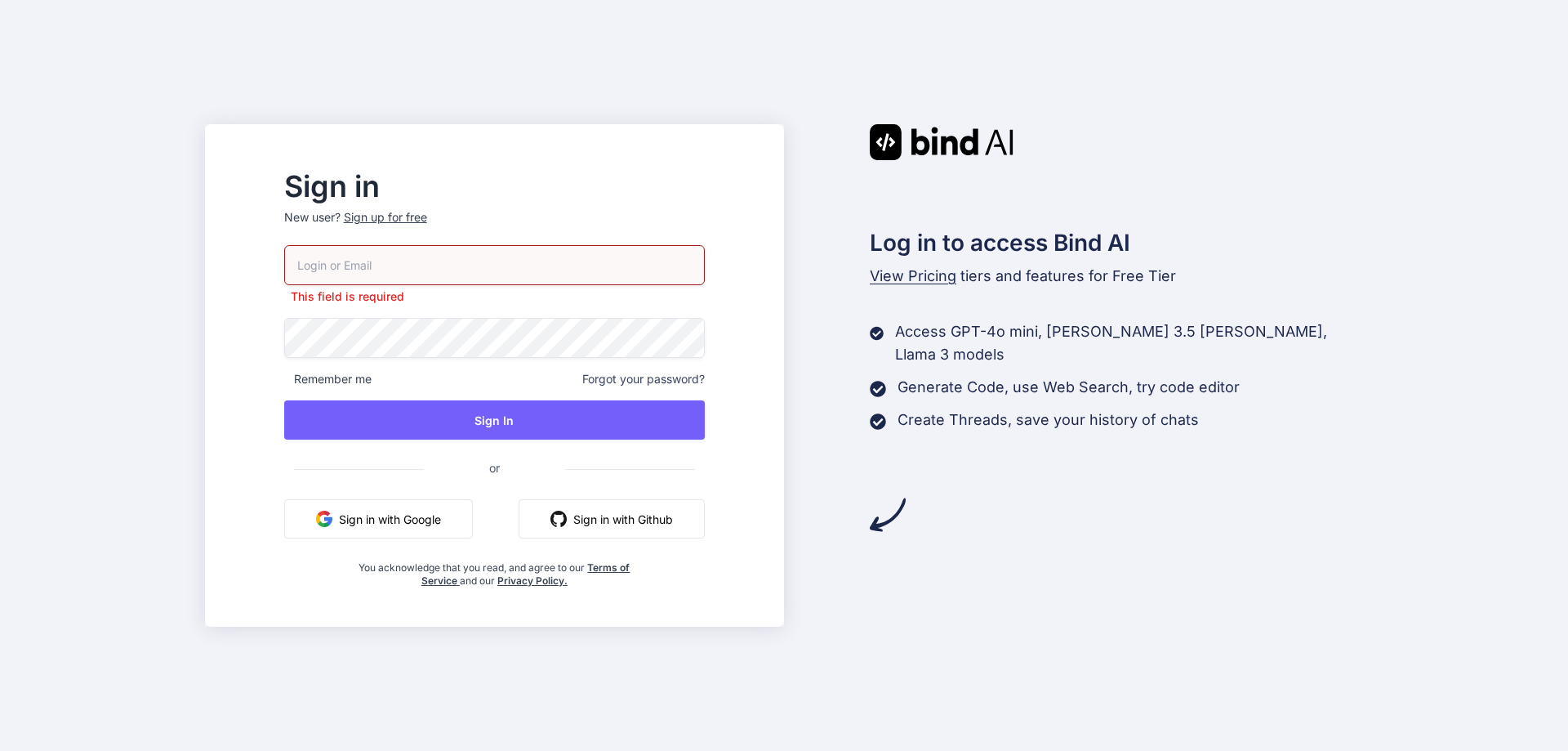
click at [395, 262] on input "email" at bounding box center [494, 265] width 420 height 40
paste input "[EMAIL_ADDRESS][DOMAIN_NAME]"
type input "[EMAIL_ADDRESS][DOMAIN_NAME]"
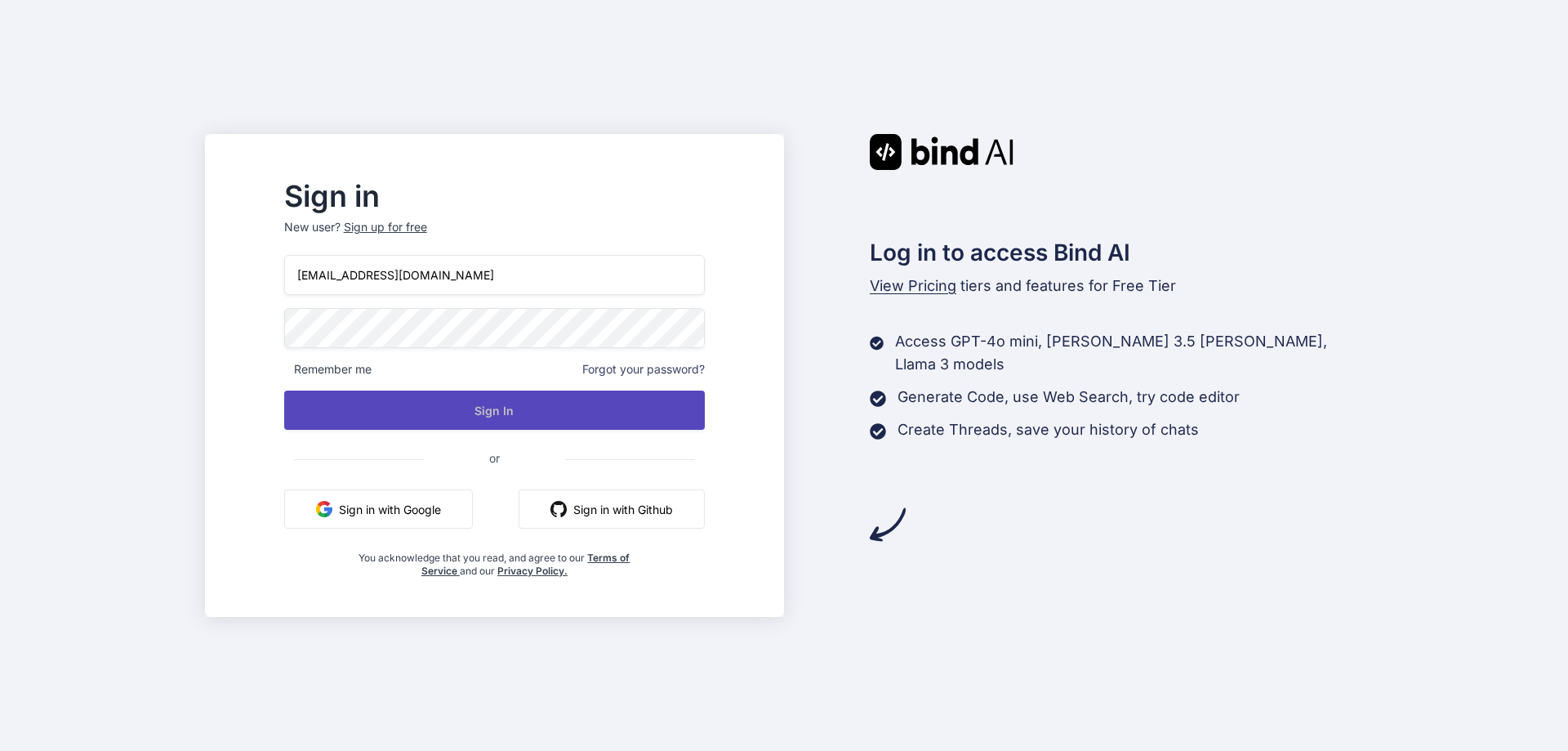
click at [567, 411] on button "Sign In" at bounding box center [494, 409] width 420 height 39
